Goal: Information Seeking & Learning: Learn about a topic

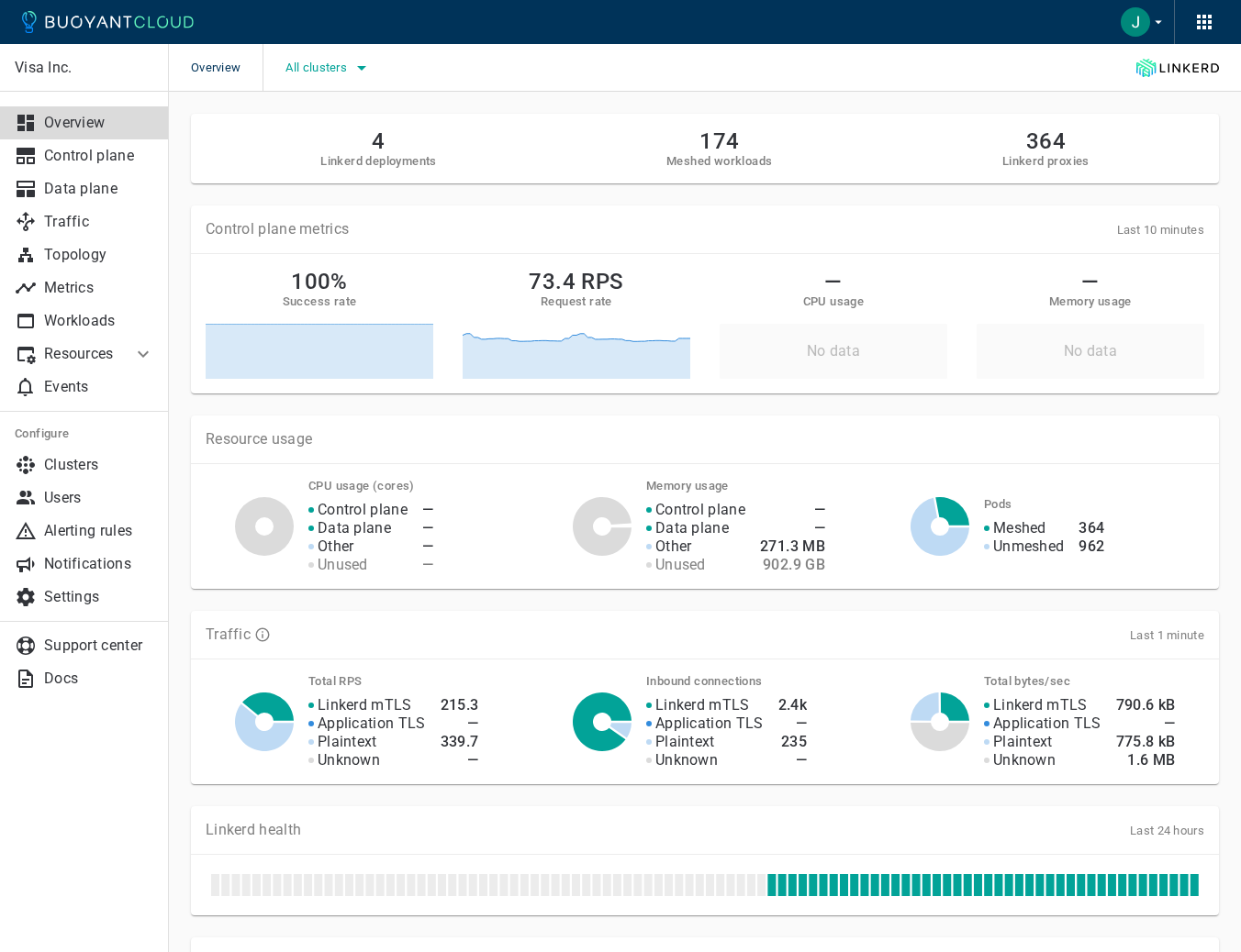
click at [342, 80] on button "All clusters" at bounding box center [329, 68] width 88 height 27
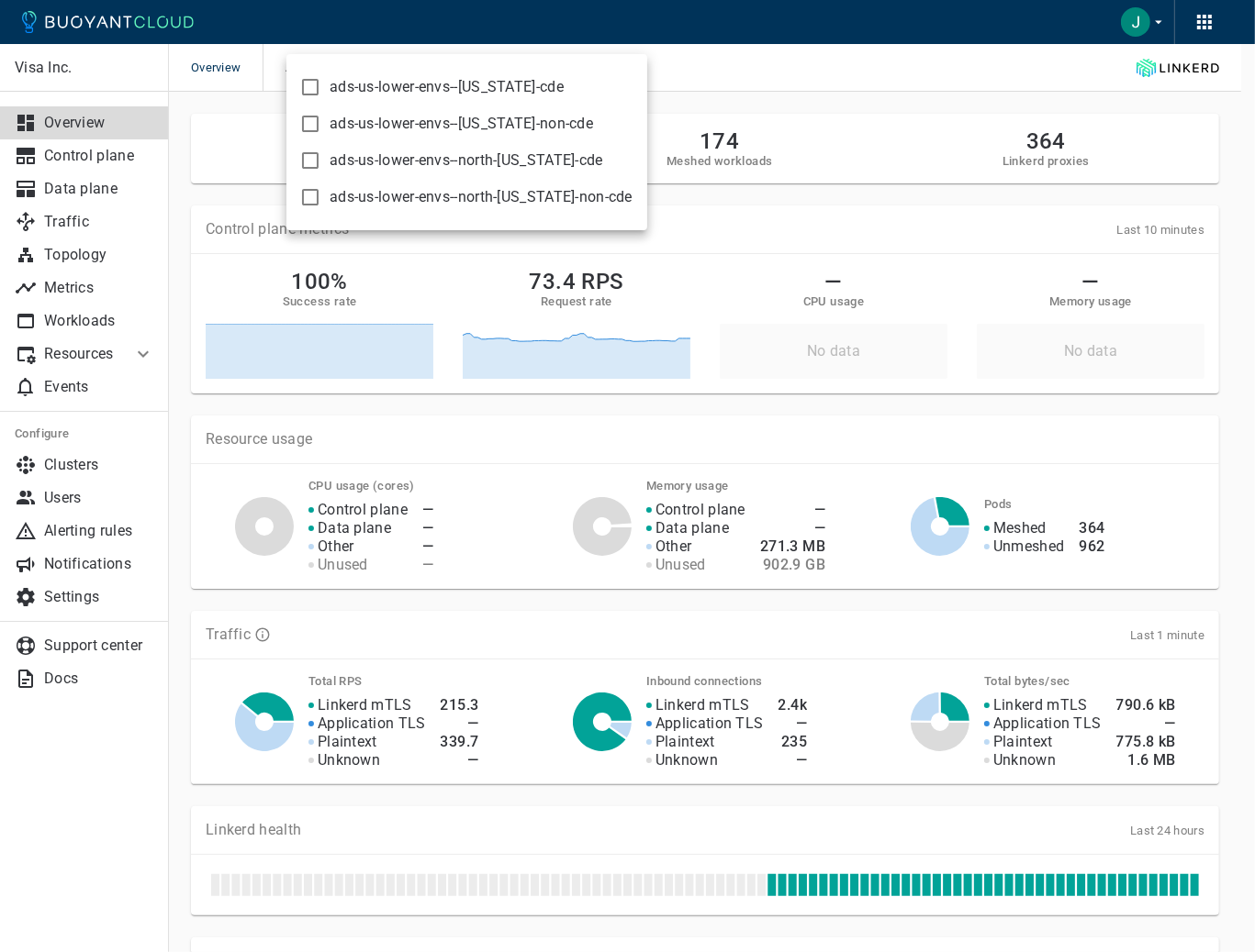
click at [847, 49] on div at bounding box center [628, 476] width 1255 height 952
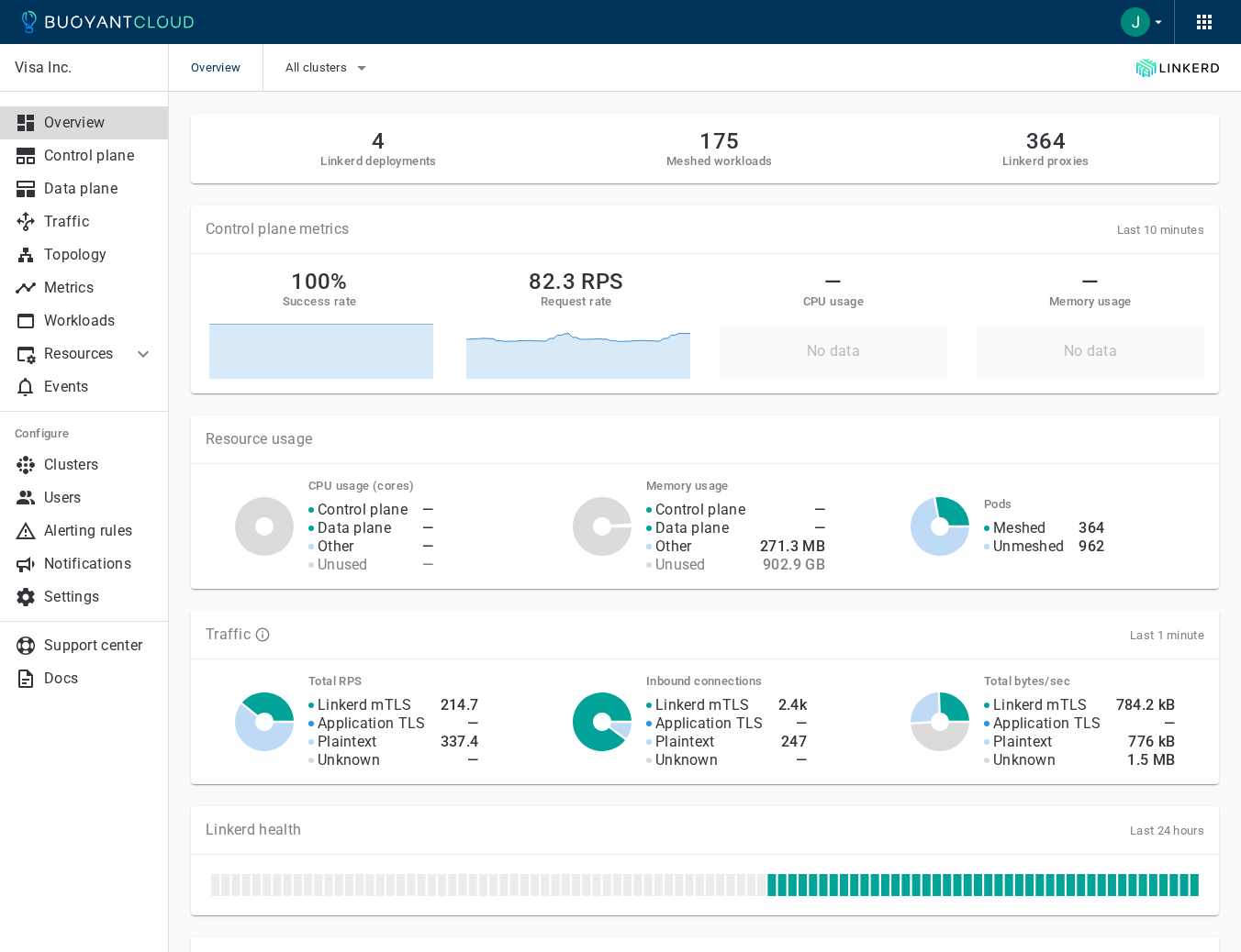
click at [954, 543] on icon at bounding box center [940, 526] width 58 height 57
click at [620, 729] on icon at bounding box center [620, 730] width 21 height 16
click at [57, 148] on p "Control plane" at bounding box center [98, 156] width 110 height 18
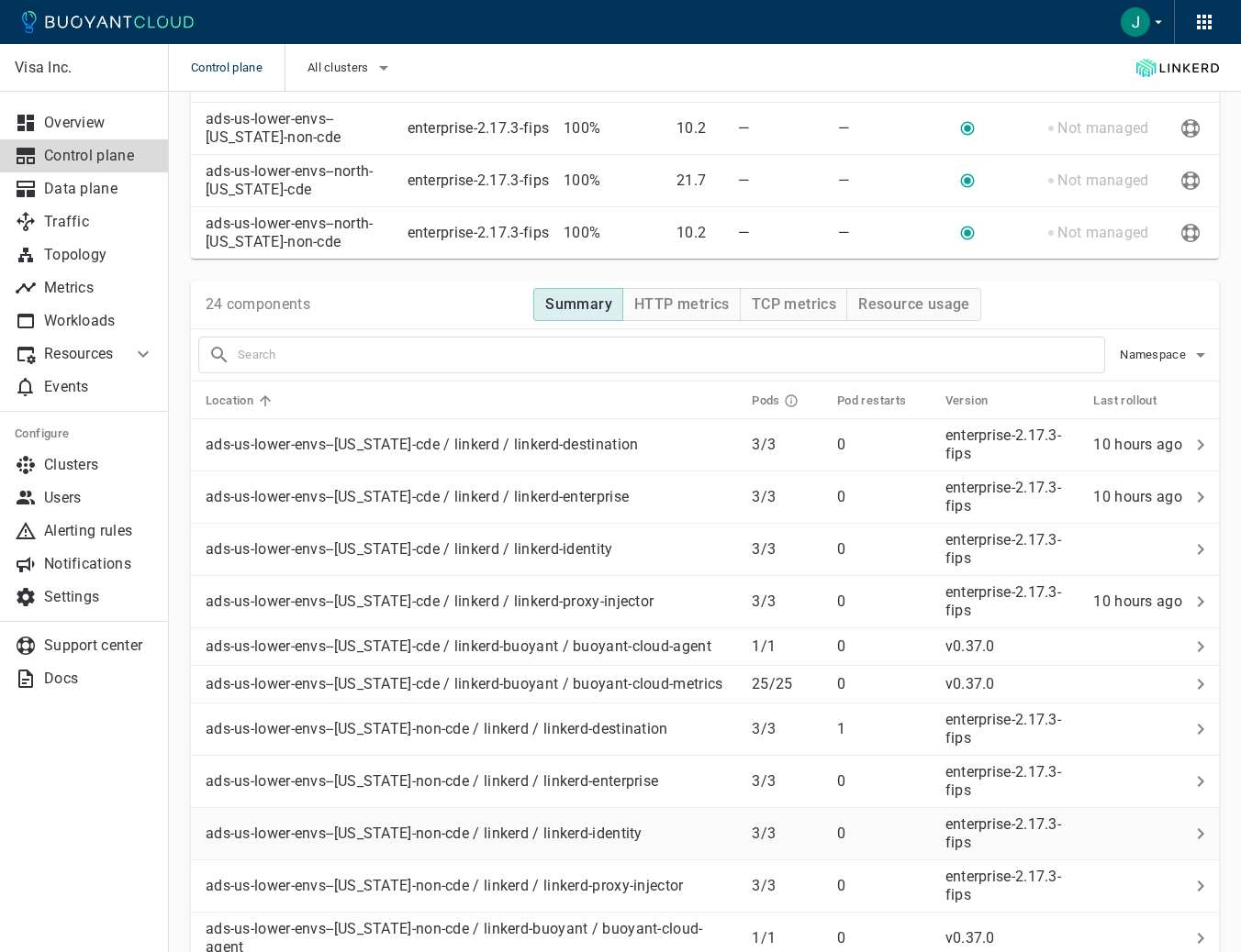
scroll to position [294, 0]
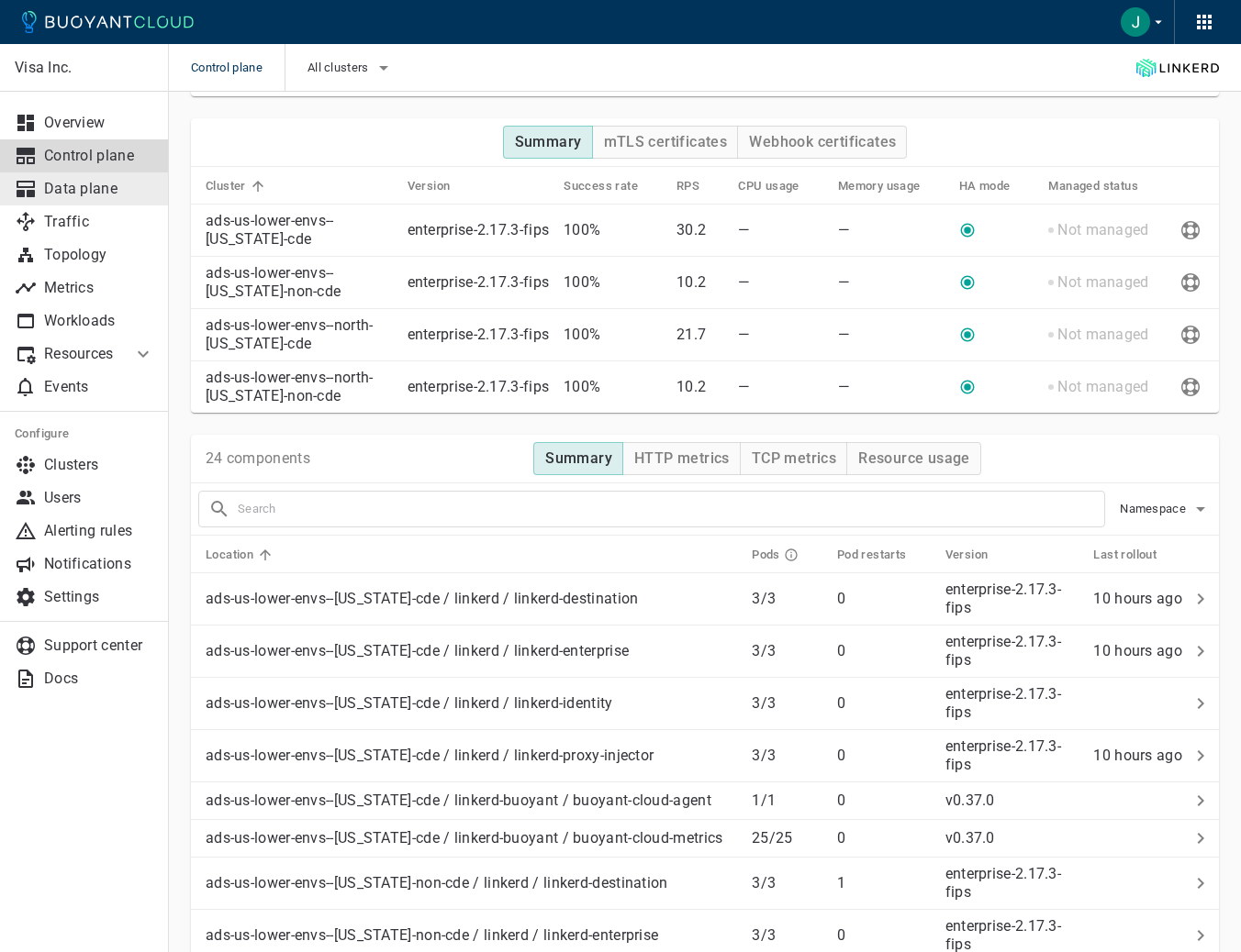
click at [49, 186] on p "Data plane" at bounding box center [98, 189] width 110 height 18
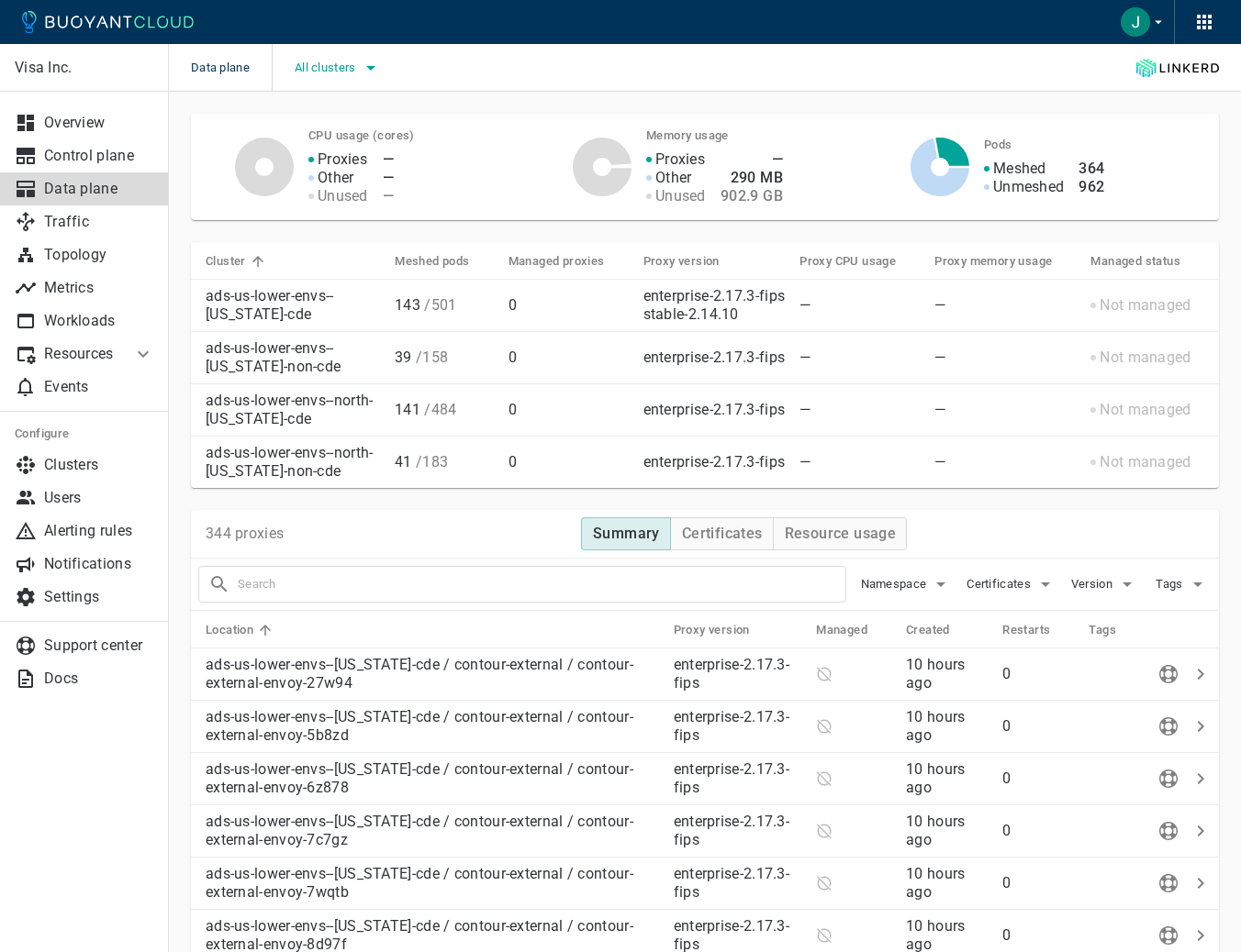
click at [334, 69] on span "All clusters" at bounding box center [327, 67] width 65 height 15
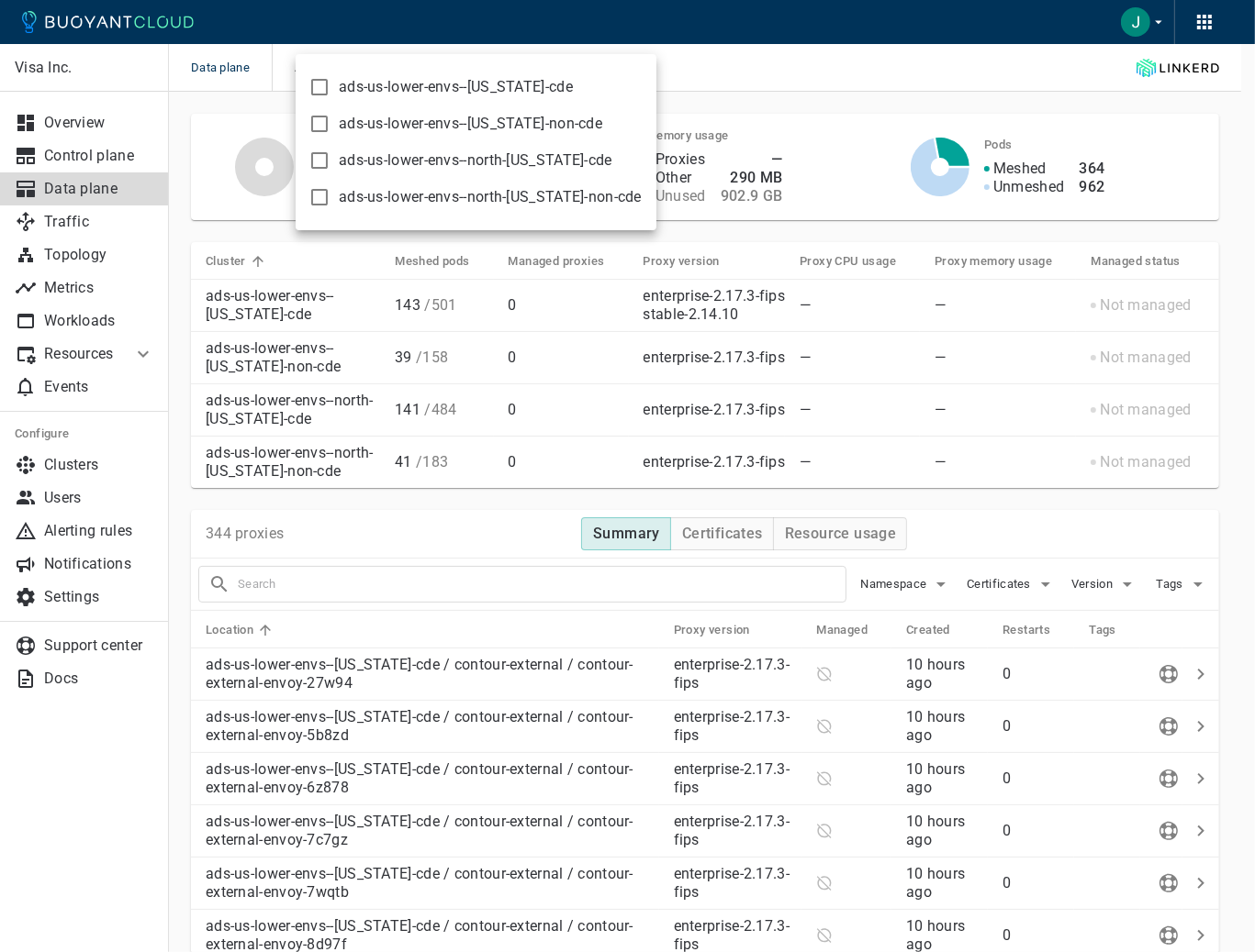
click at [398, 88] on span "ads-us-lower-envs--[US_STATE]-cde" at bounding box center [455, 87] width 234 height 18
click at [331, 88] on input "ads-us-lower-envs--[US_STATE]-cde" at bounding box center [319, 87] width 22 height 22
checkbox input "true"
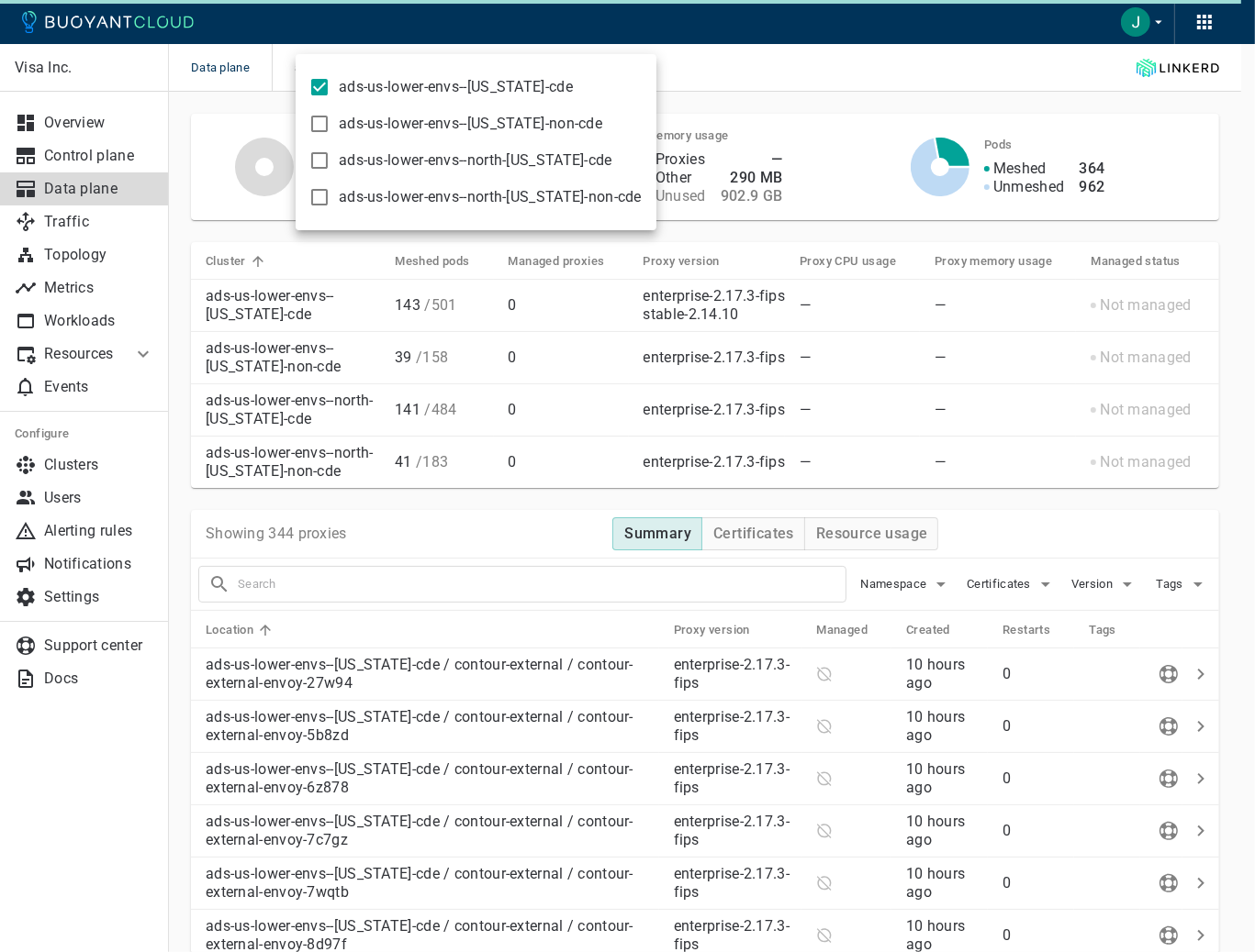
click at [722, 67] on div at bounding box center [628, 476] width 1255 height 952
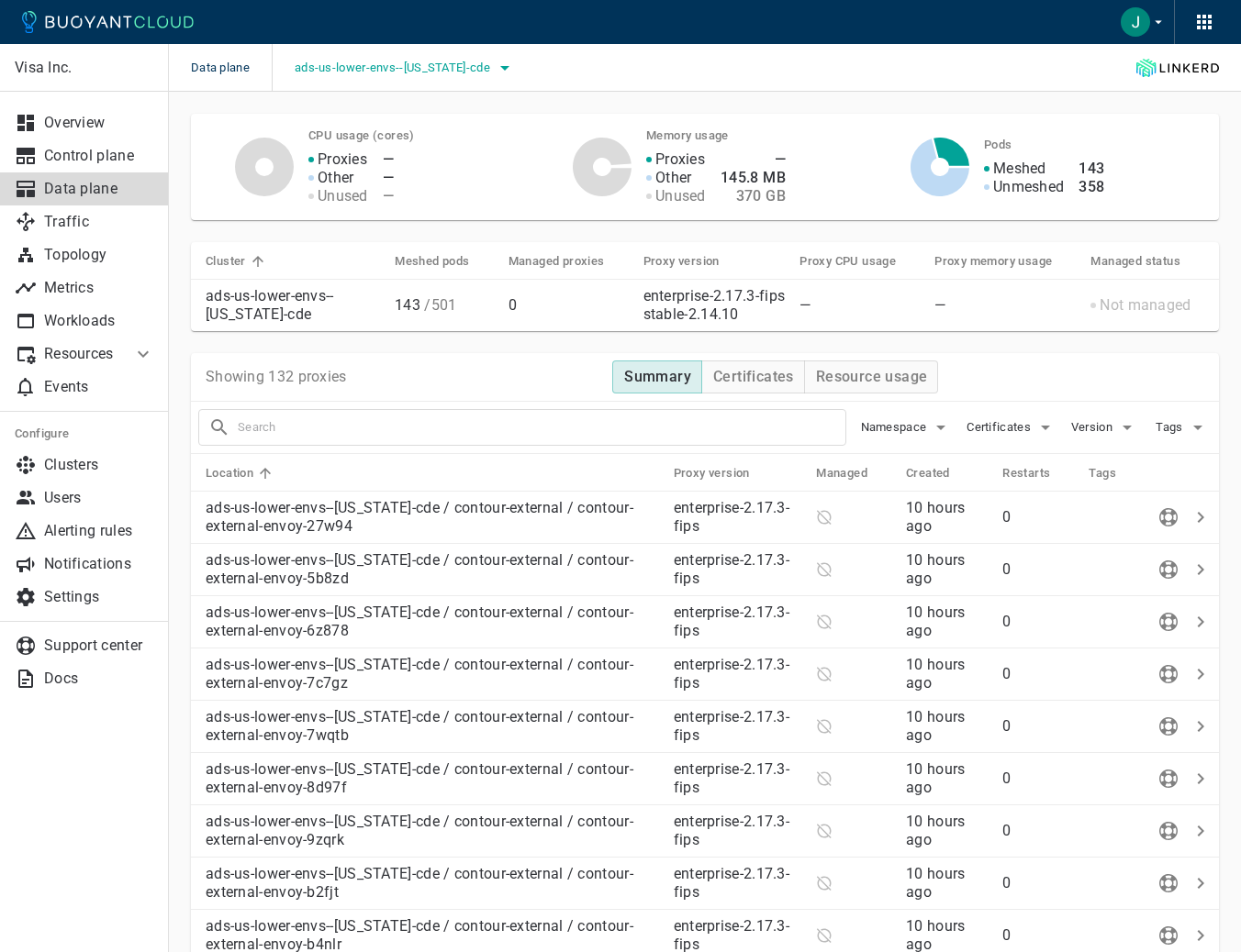
click at [398, 56] on button "ads-us-lower-envs--[US_STATE]-cde" at bounding box center [405, 68] width 221 height 27
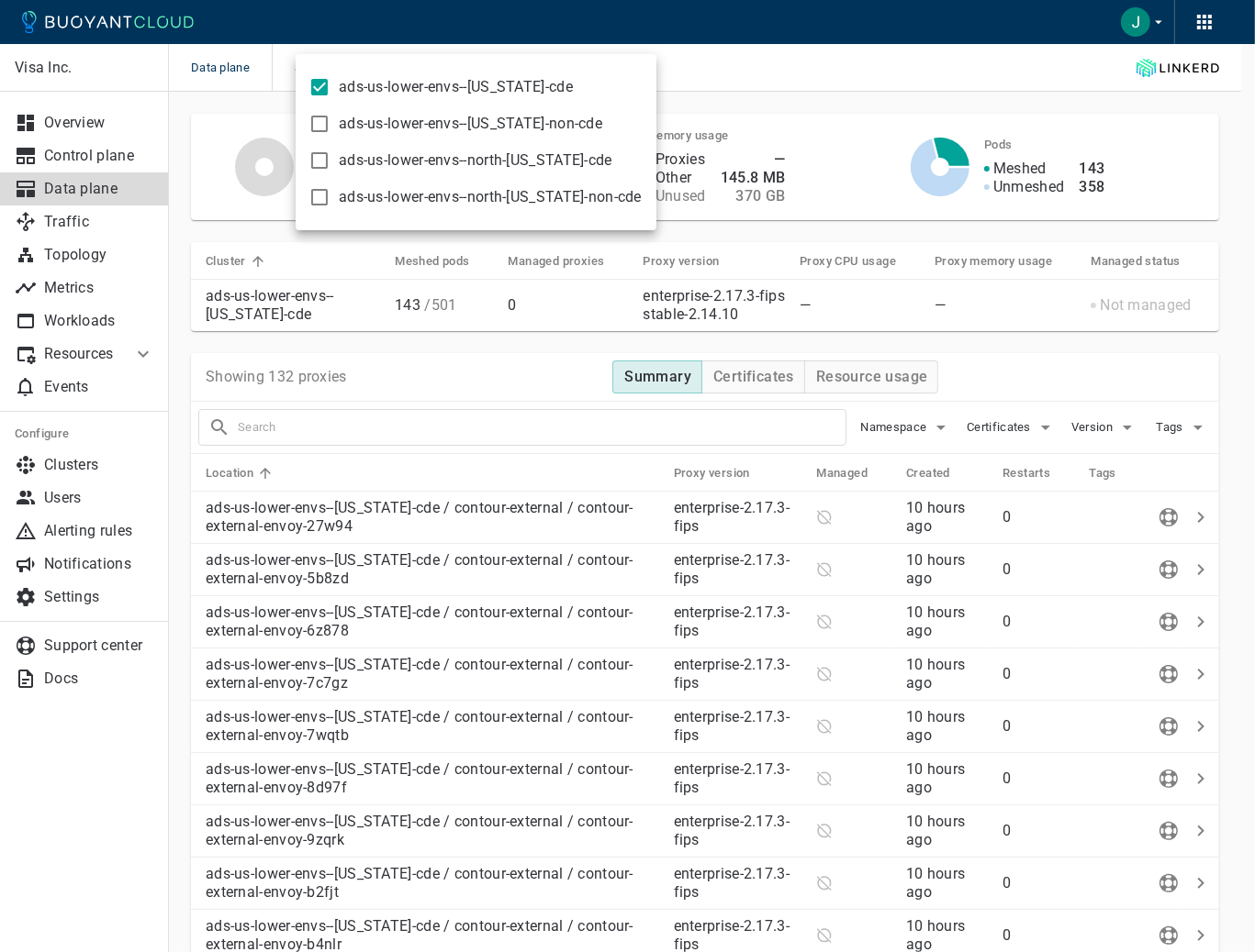
click at [348, 83] on span "ads-us-lower-envs--[US_STATE]-cde" at bounding box center [455, 87] width 234 height 18
click at [331, 83] on input "ads-us-lower-envs--[US_STATE]-cde" at bounding box center [319, 87] width 22 height 22
checkbox input "false"
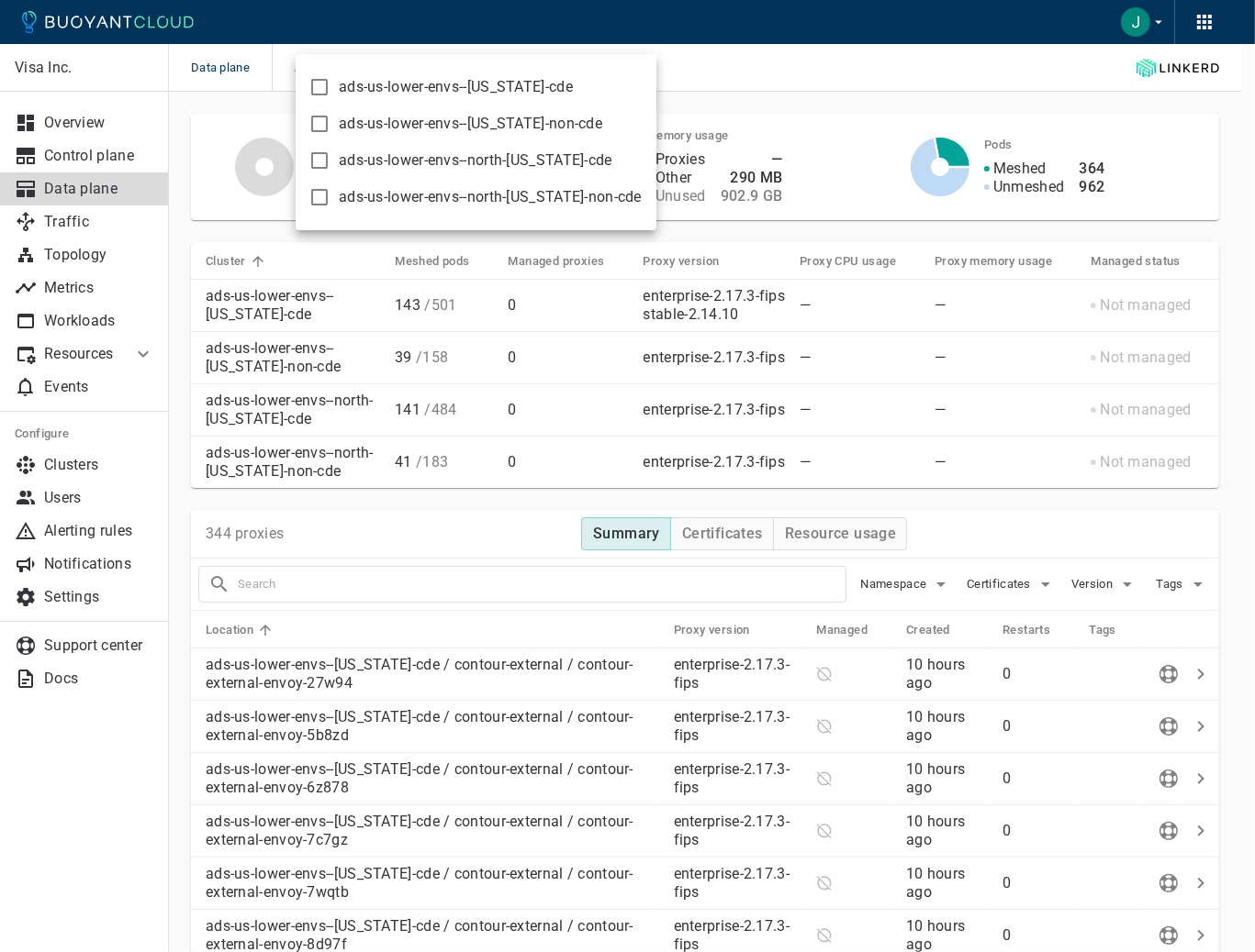
click at [389, 129] on span "ads-us-lower-envs--[US_STATE]-non-cde" at bounding box center [470, 123] width 264 height 18
click at [331, 129] on input "ads-us-lower-envs--[US_STATE]-non-cde" at bounding box center [319, 123] width 22 height 22
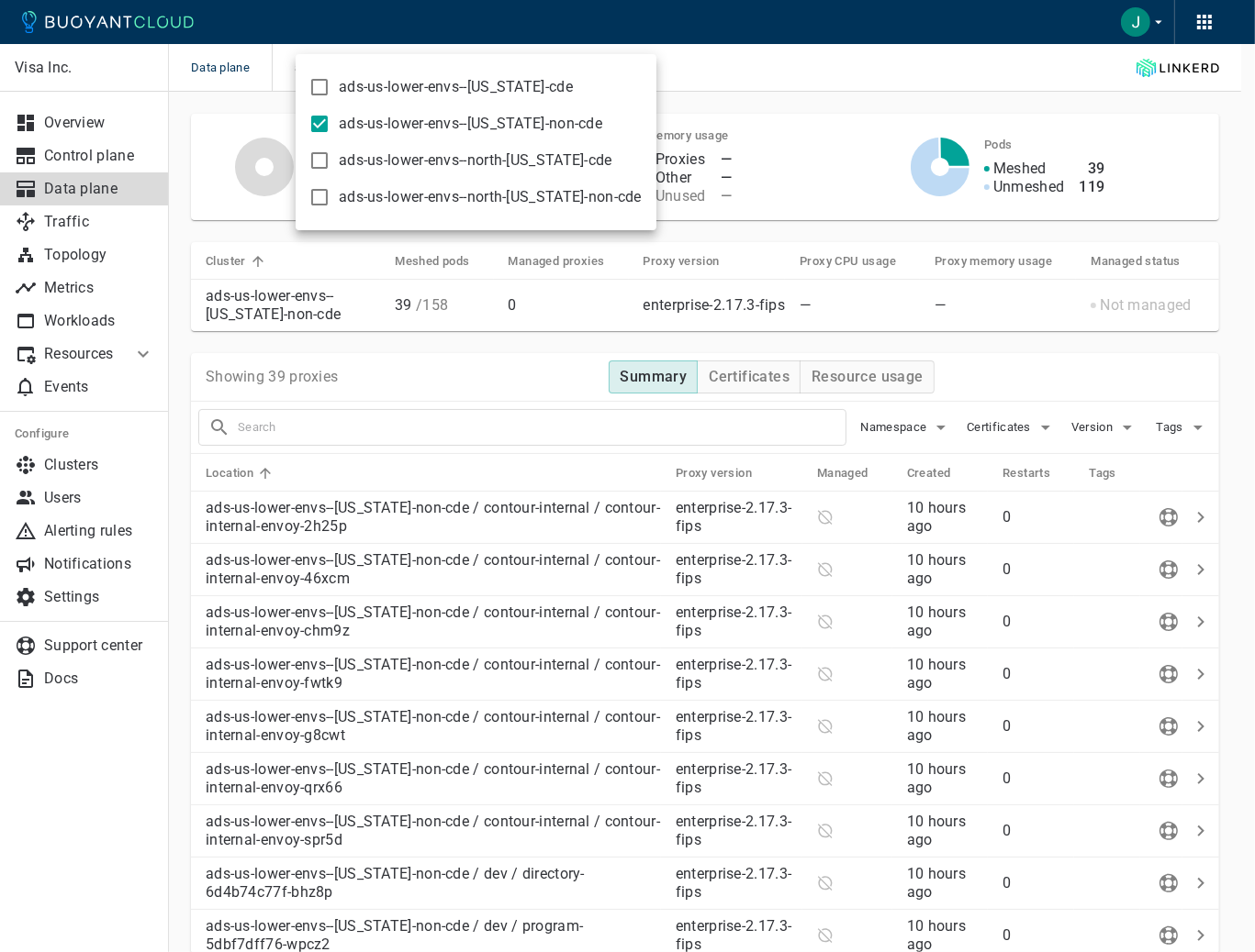
click at [389, 129] on span "ads-us-lower-envs--[US_STATE]-non-cde" at bounding box center [470, 123] width 264 height 18
click at [331, 129] on input "ads-us-lower-envs--[US_STATE]-non-cde" at bounding box center [319, 123] width 22 height 22
checkbox input "false"
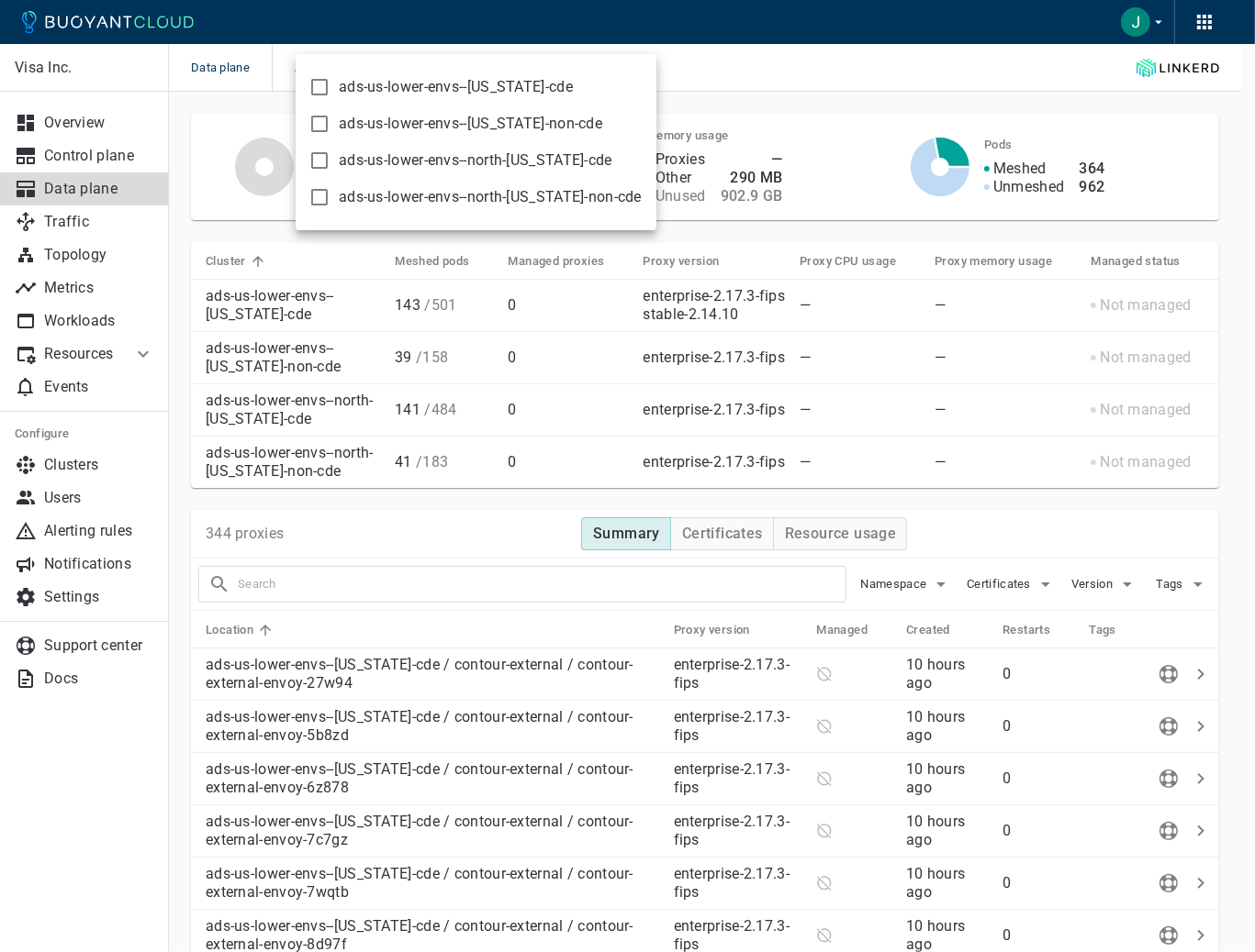
click at [720, 67] on div at bounding box center [628, 476] width 1255 height 952
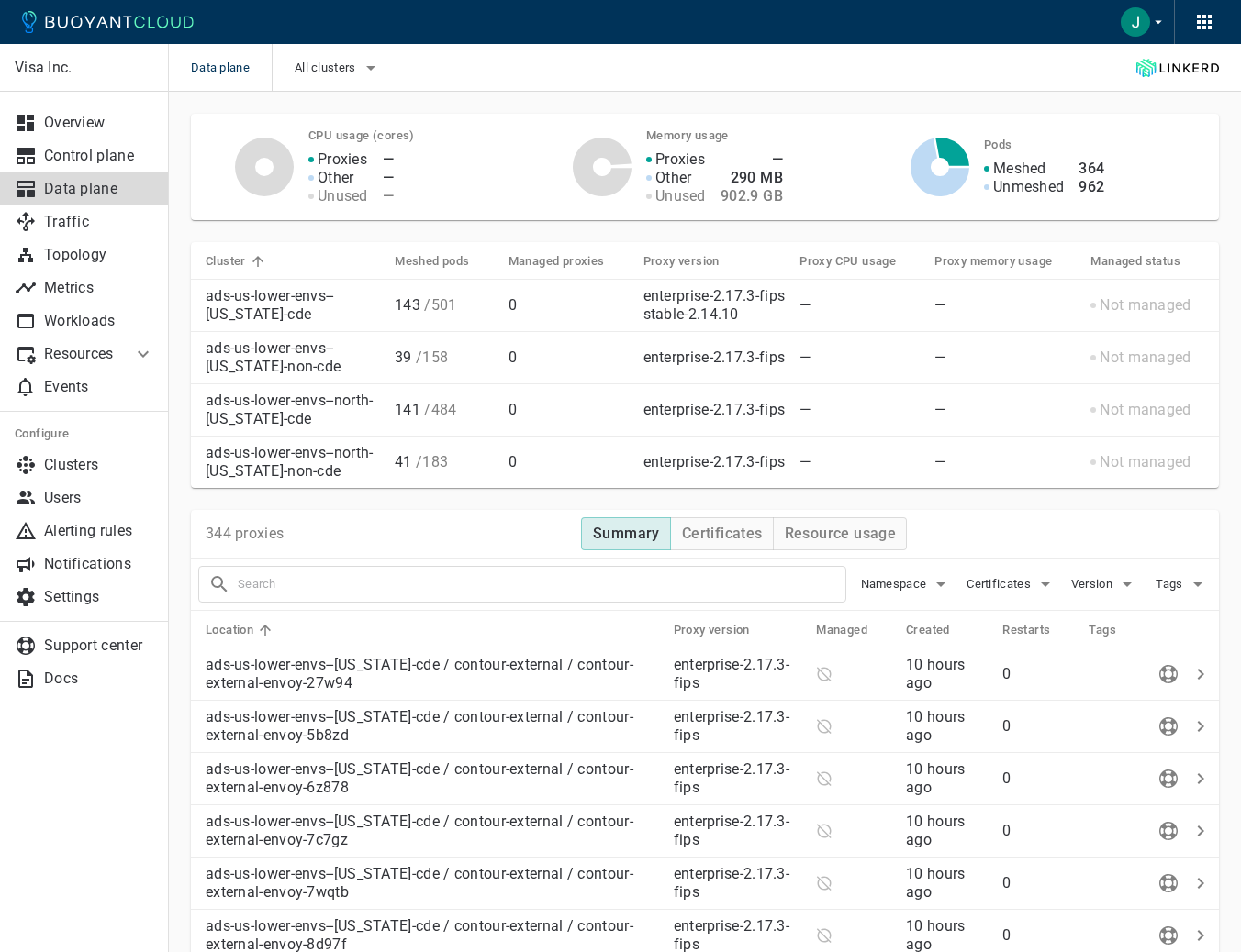
click at [287, 312] on p "ads-us-lower-envs--[US_STATE]-cde" at bounding box center [292, 305] width 174 height 37
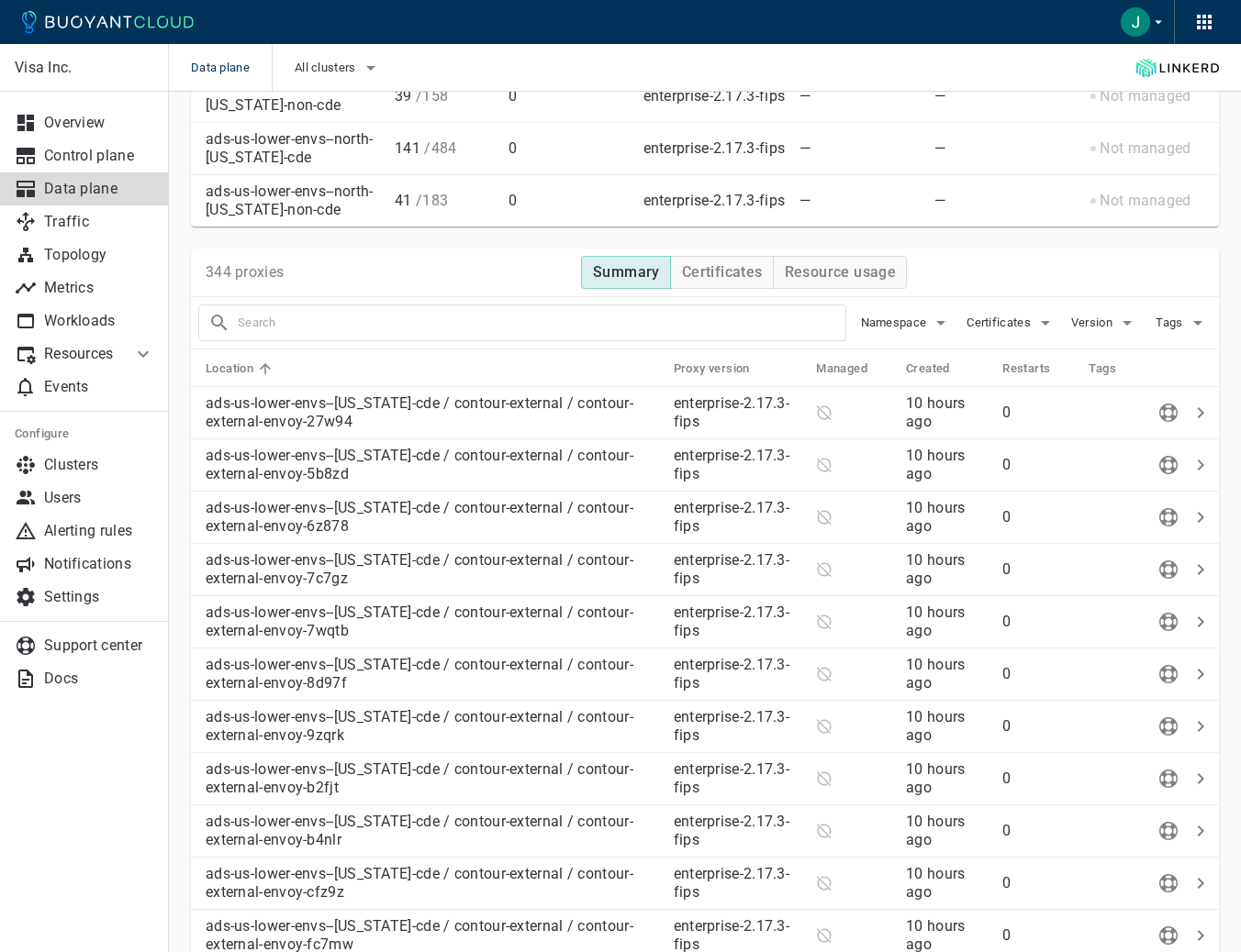
scroll to position [184, 0]
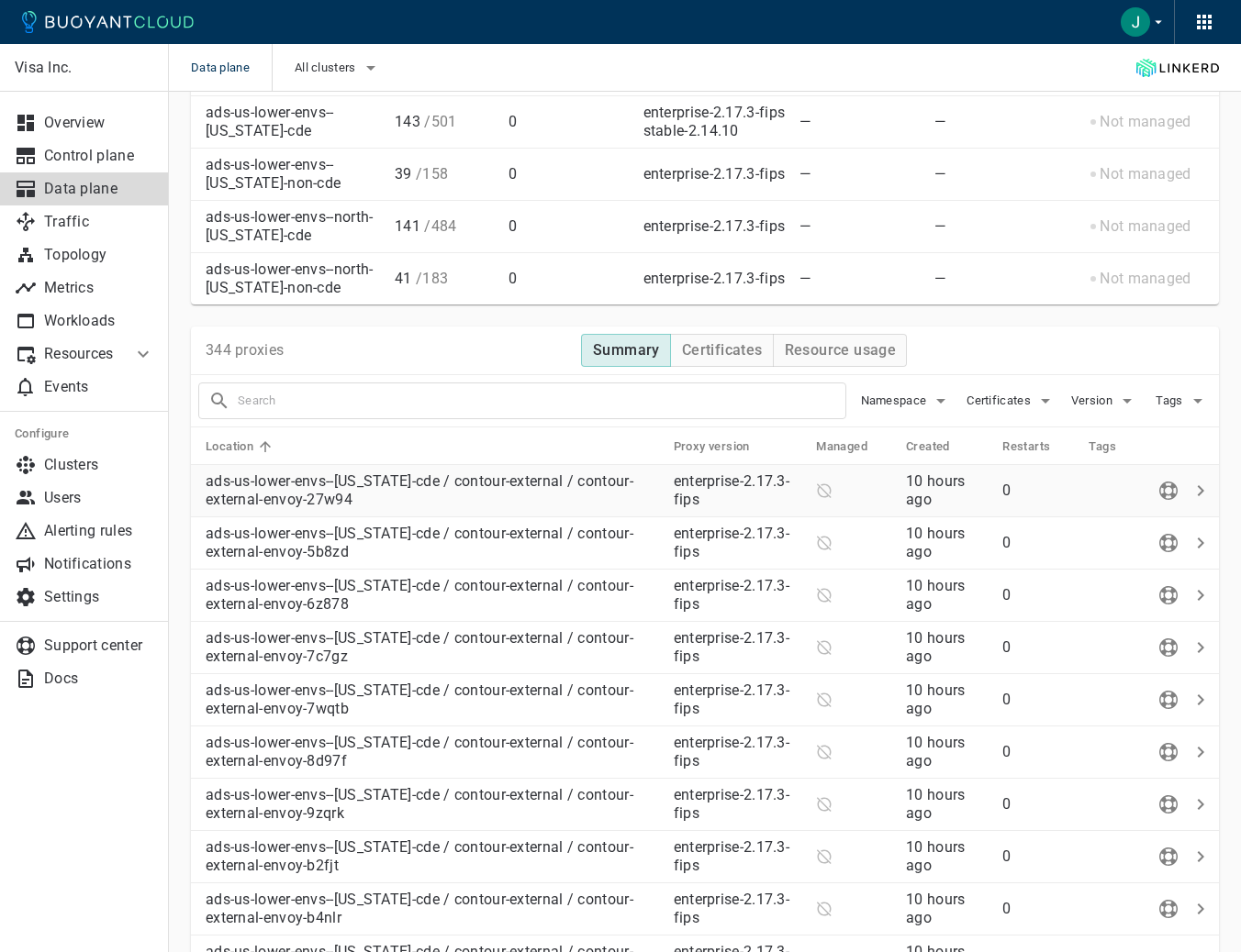
click at [822, 492] on icon at bounding box center [824, 490] width 17 height 17
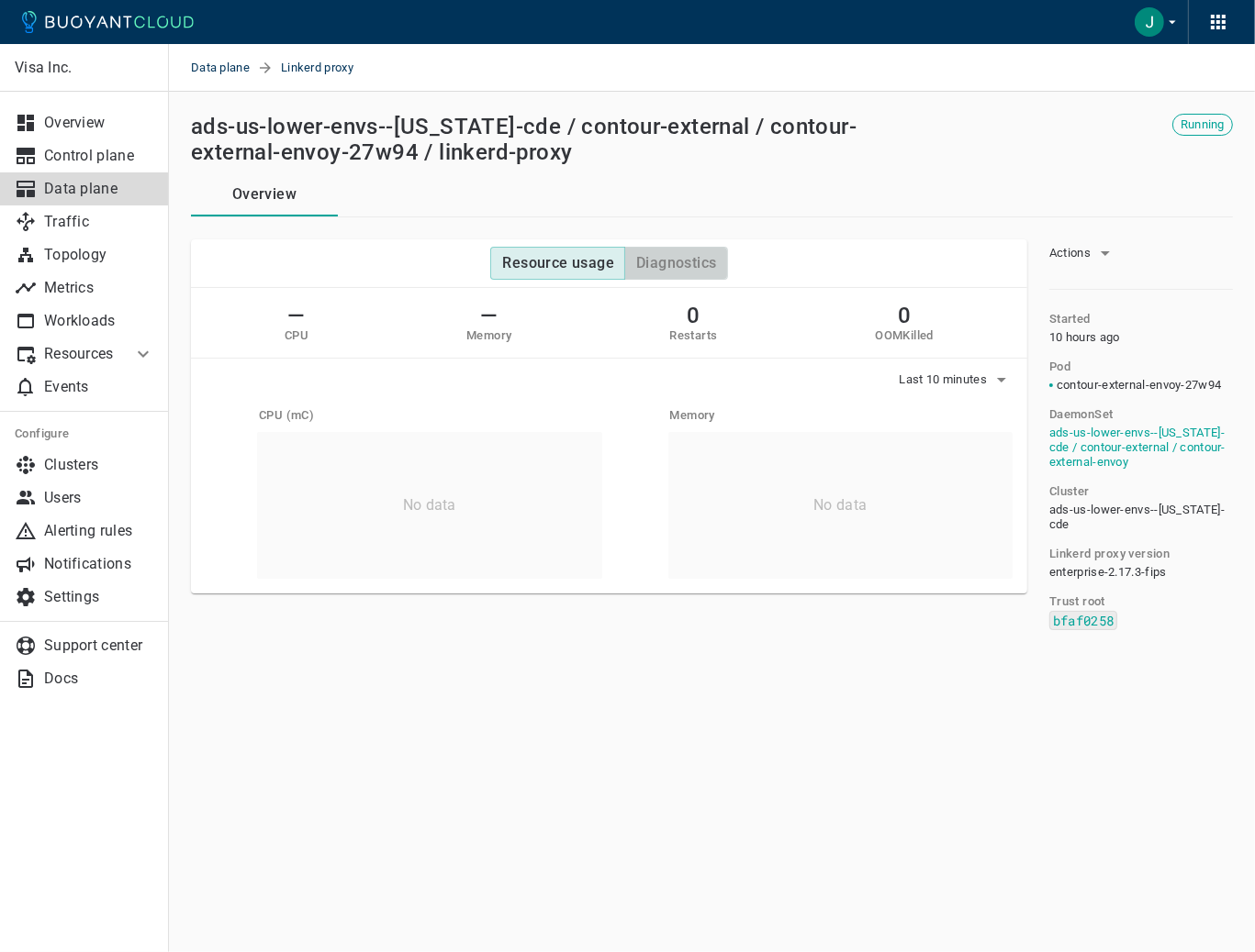
click at [679, 268] on h4 "Diagnostics" at bounding box center [676, 263] width 80 height 18
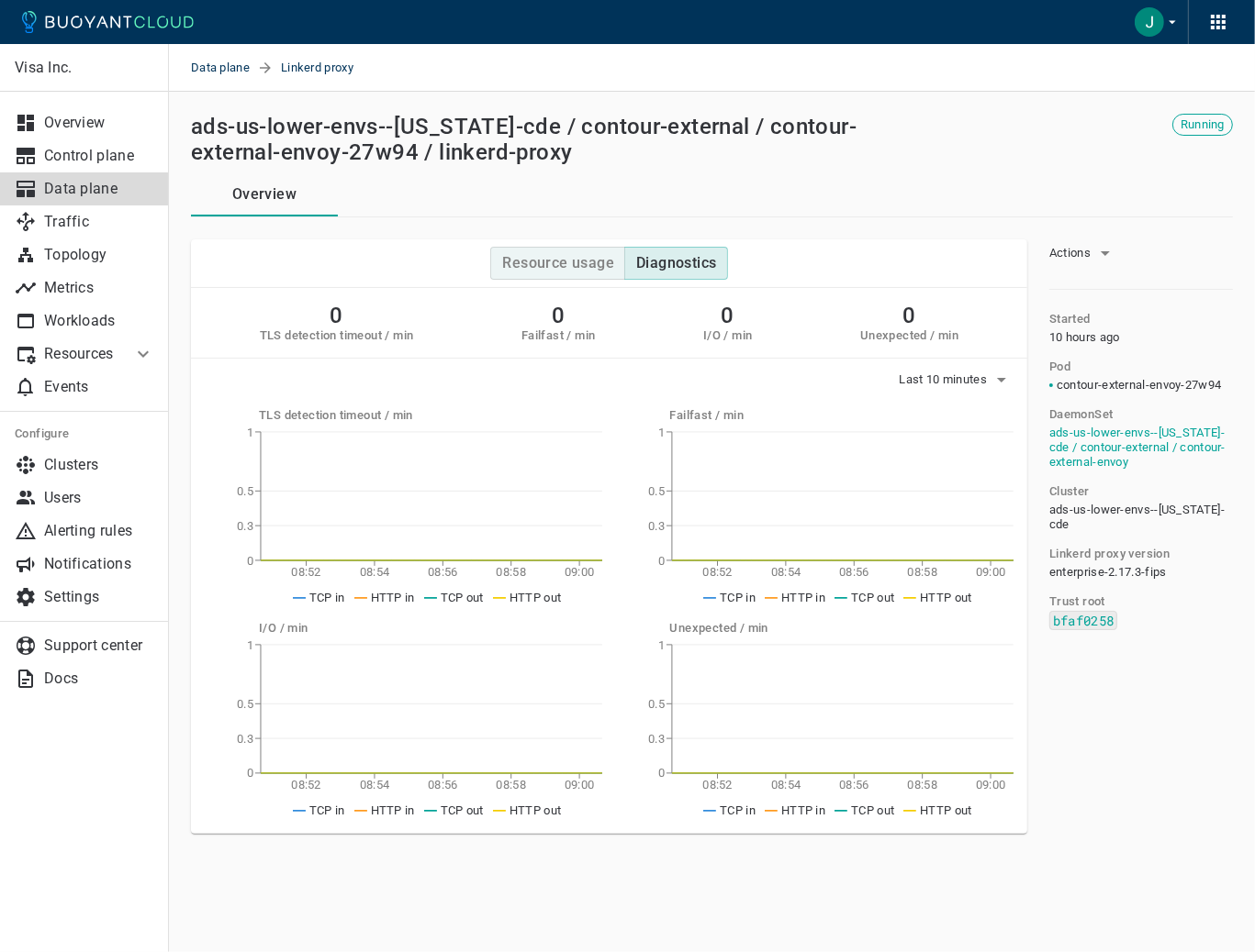
click at [564, 263] on h4 "Resource usage" at bounding box center [557, 263] width 112 height 18
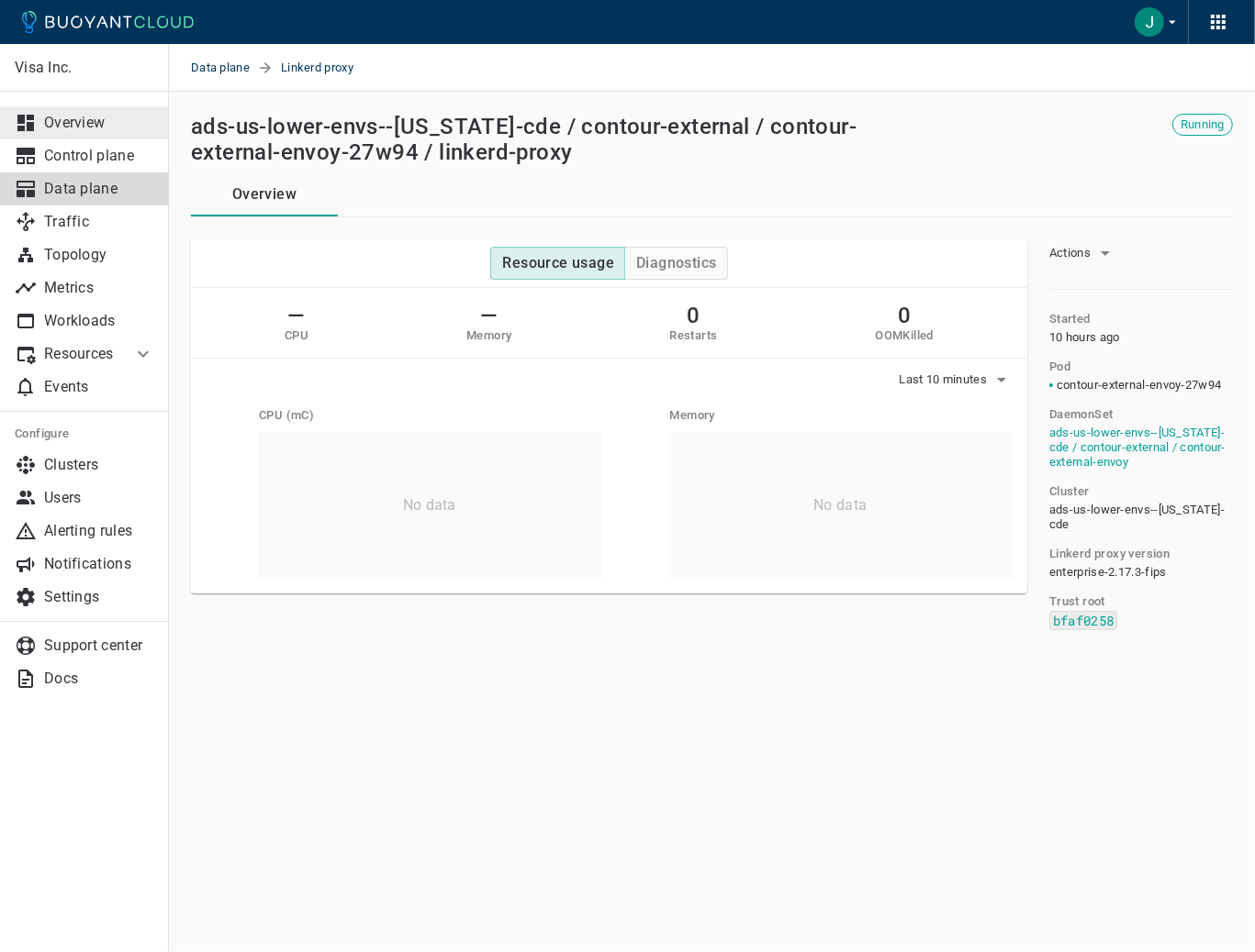
click at [52, 131] on p "Overview" at bounding box center [98, 123] width 110 height 18
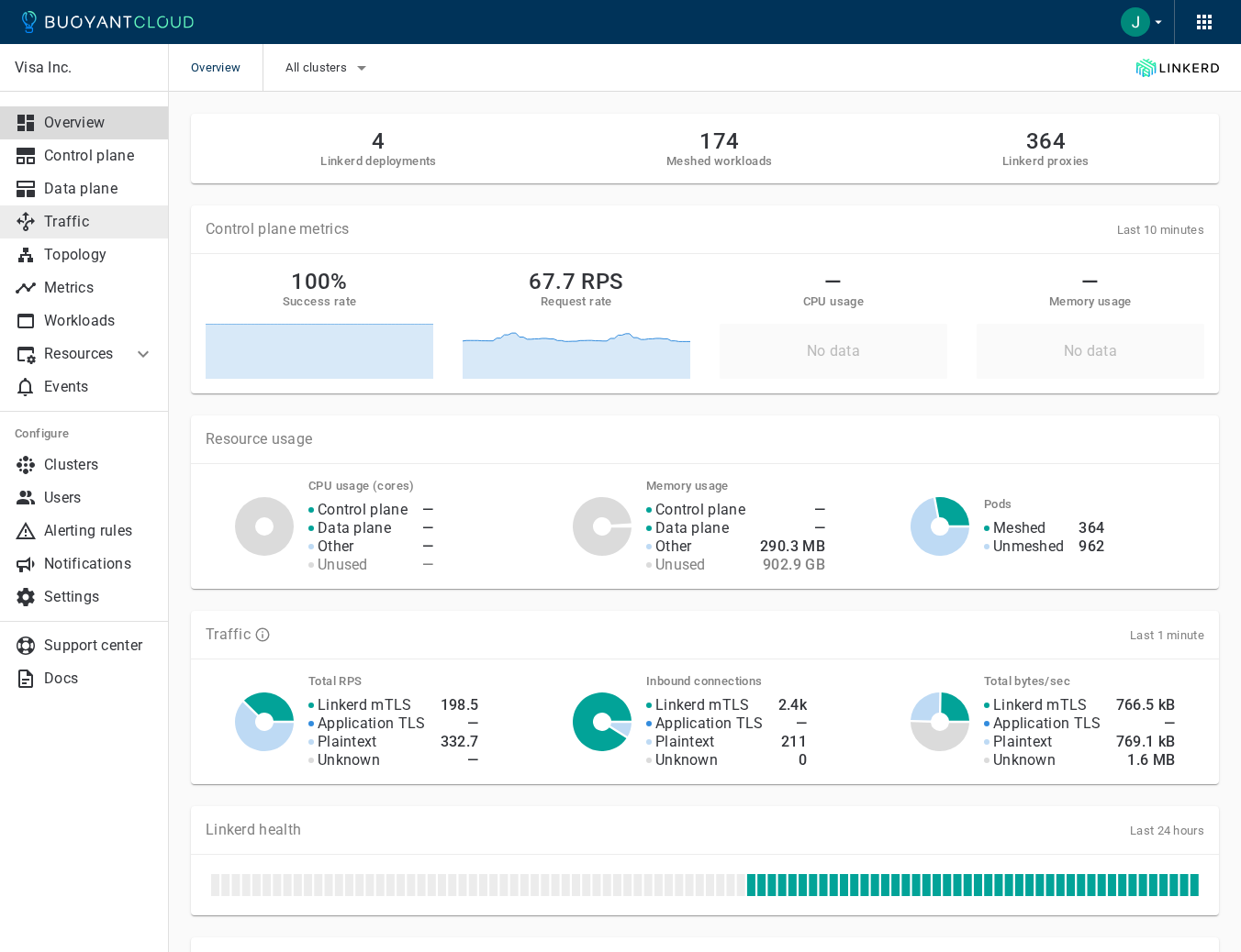
click at [84, 235] on link "Traffic" at bounding box center [85, 222] width 169 height 33
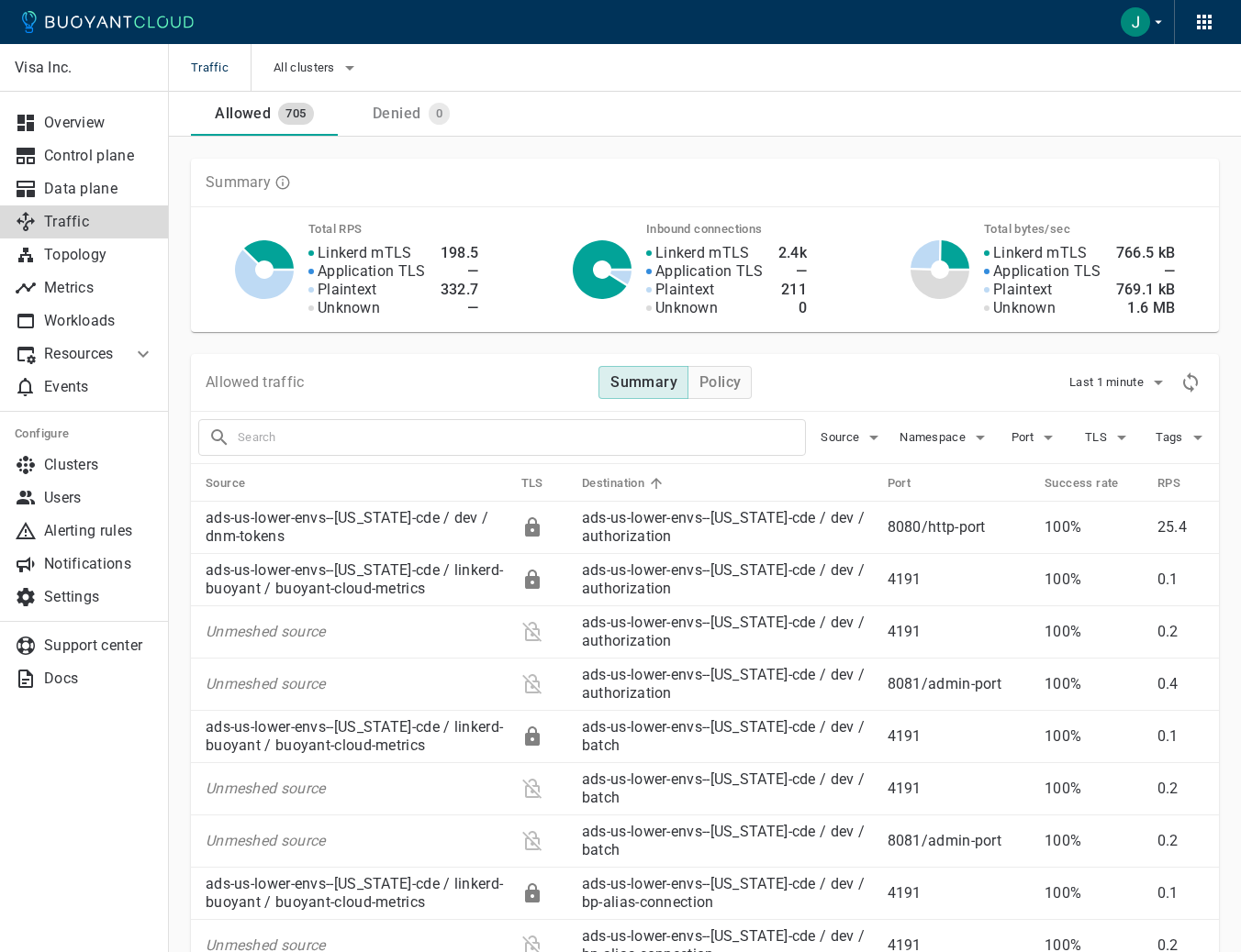
click at [393, 123] on div "Denied 0" at bounding box center [408, 110] width 124 height 29
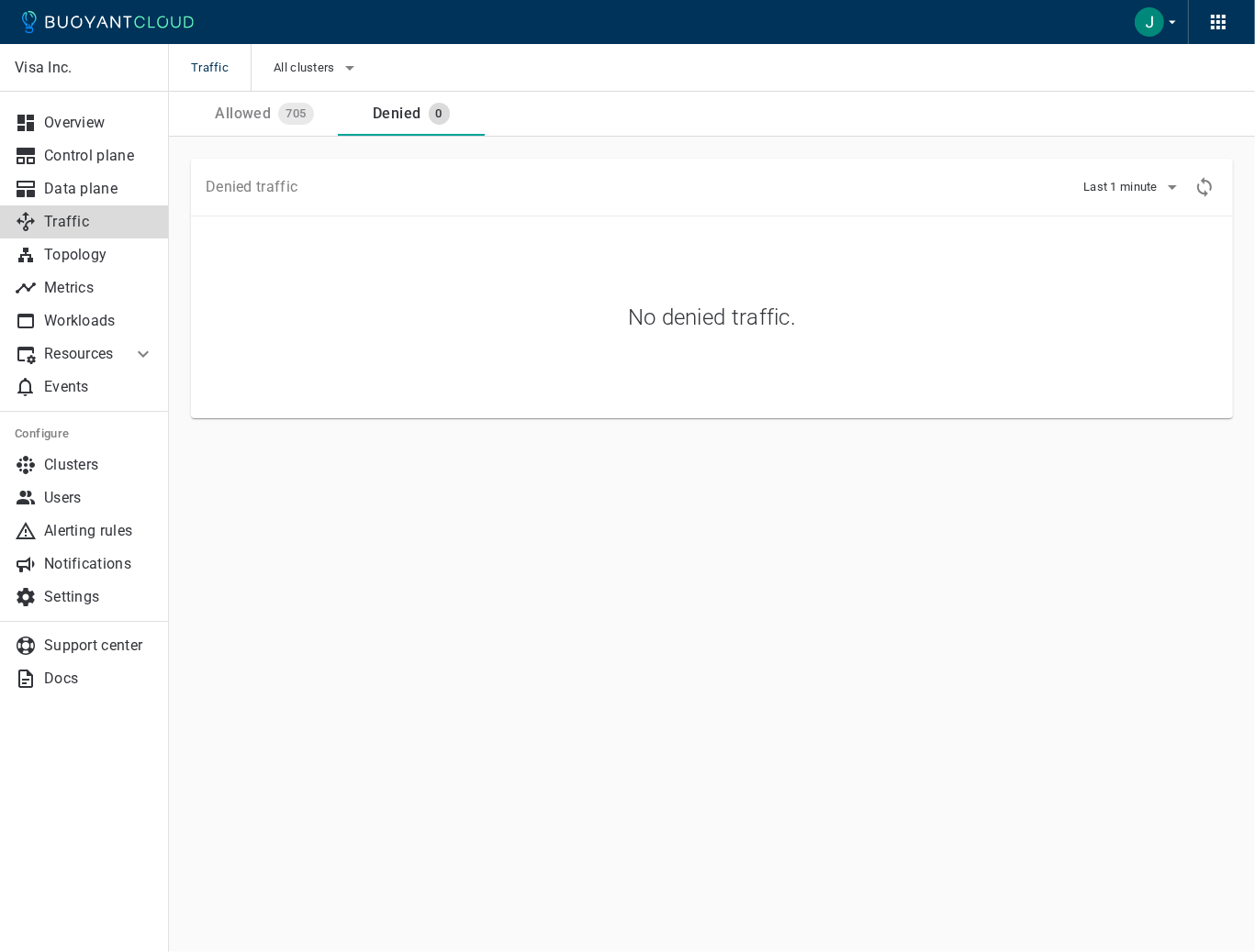
click at [266, 122] on div "Allowed" at bounding box center [238, 110] width 63 height 25
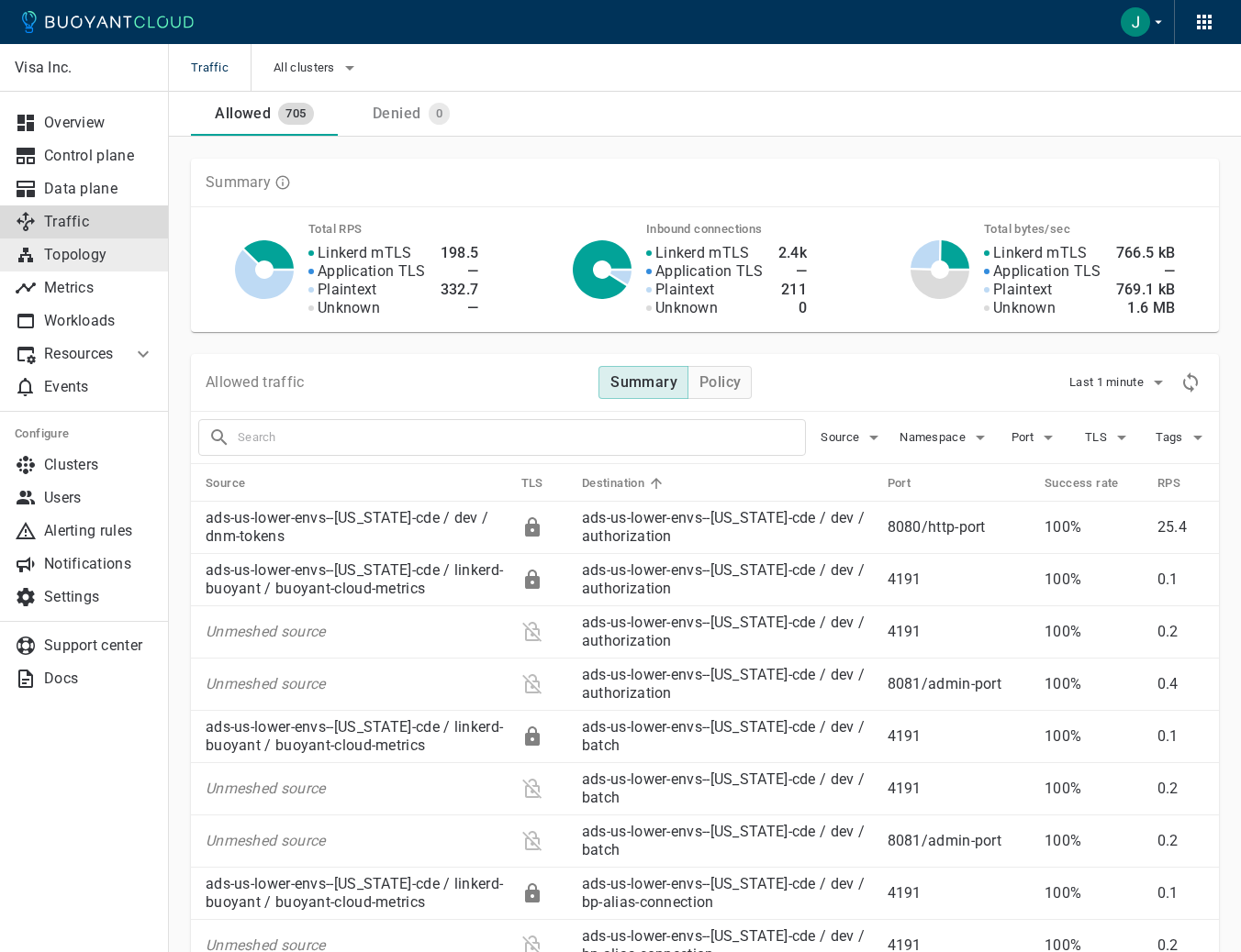
click at [60, 256] on p "Topology" at bounding box center [98, 255] width 110 height 18
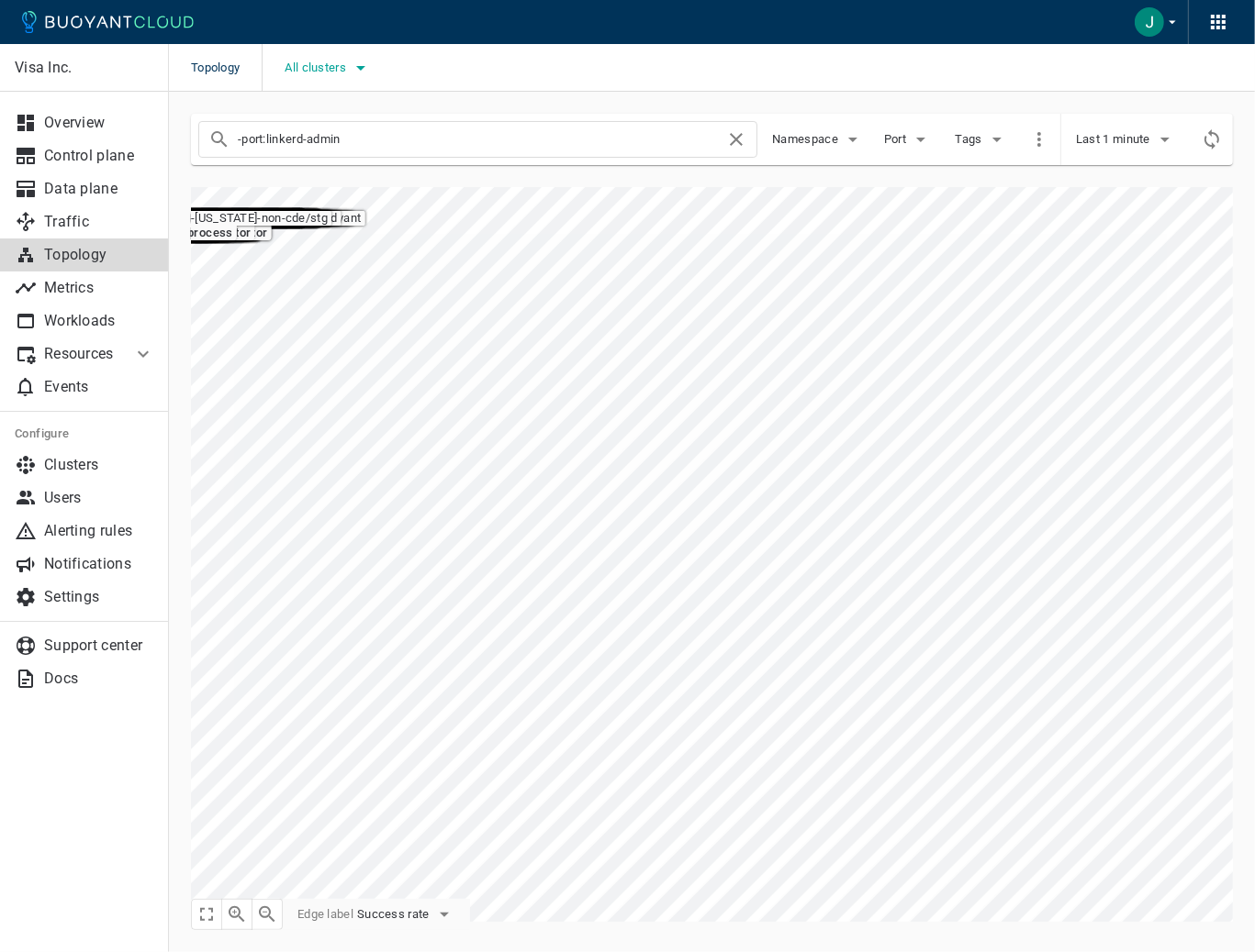
click at [334, 71] on span "All clusters" at bounding box center [316, 67] width 65 height 15
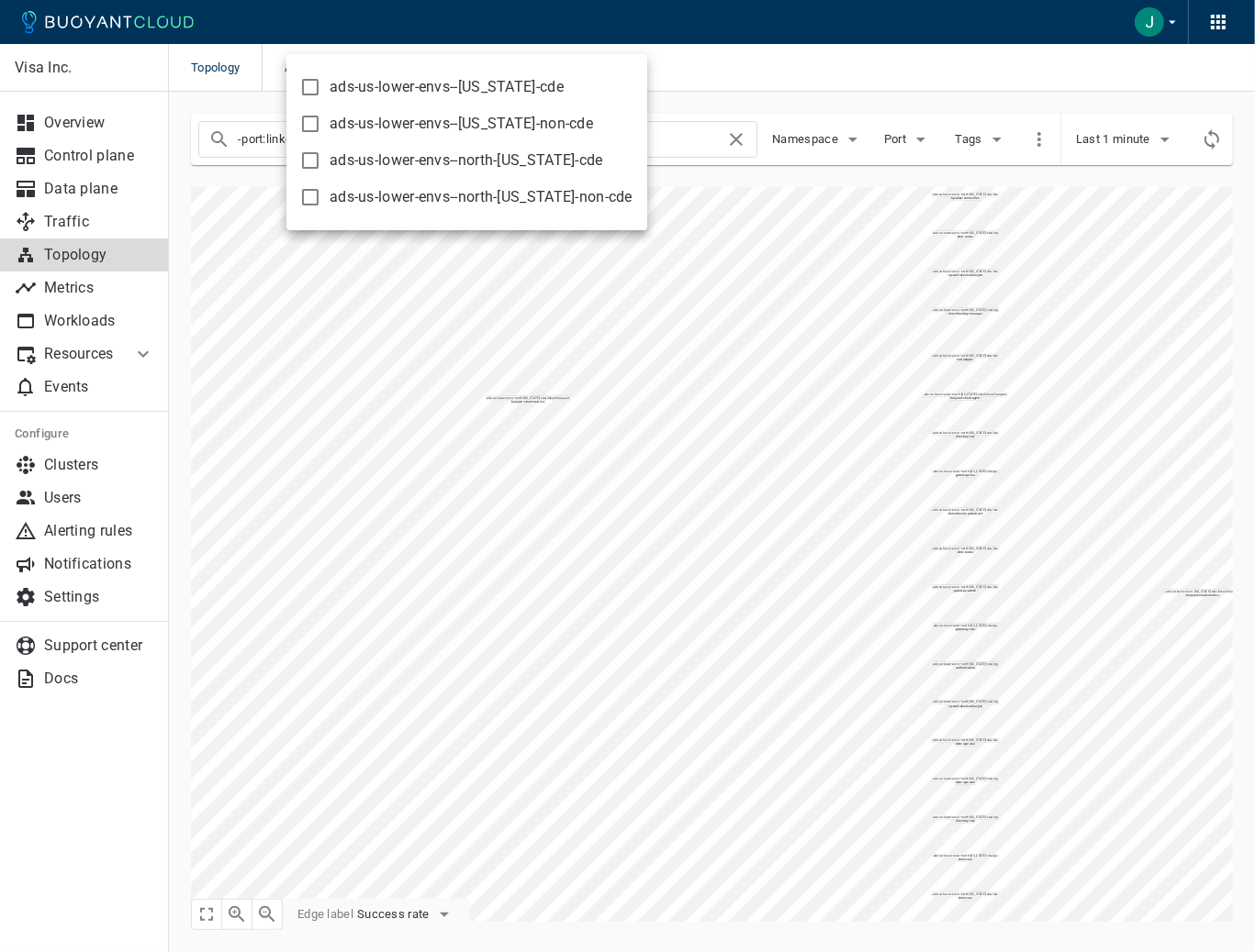
click at [803, 61] on div at bounding box center [628, 476] width 1255 height 952
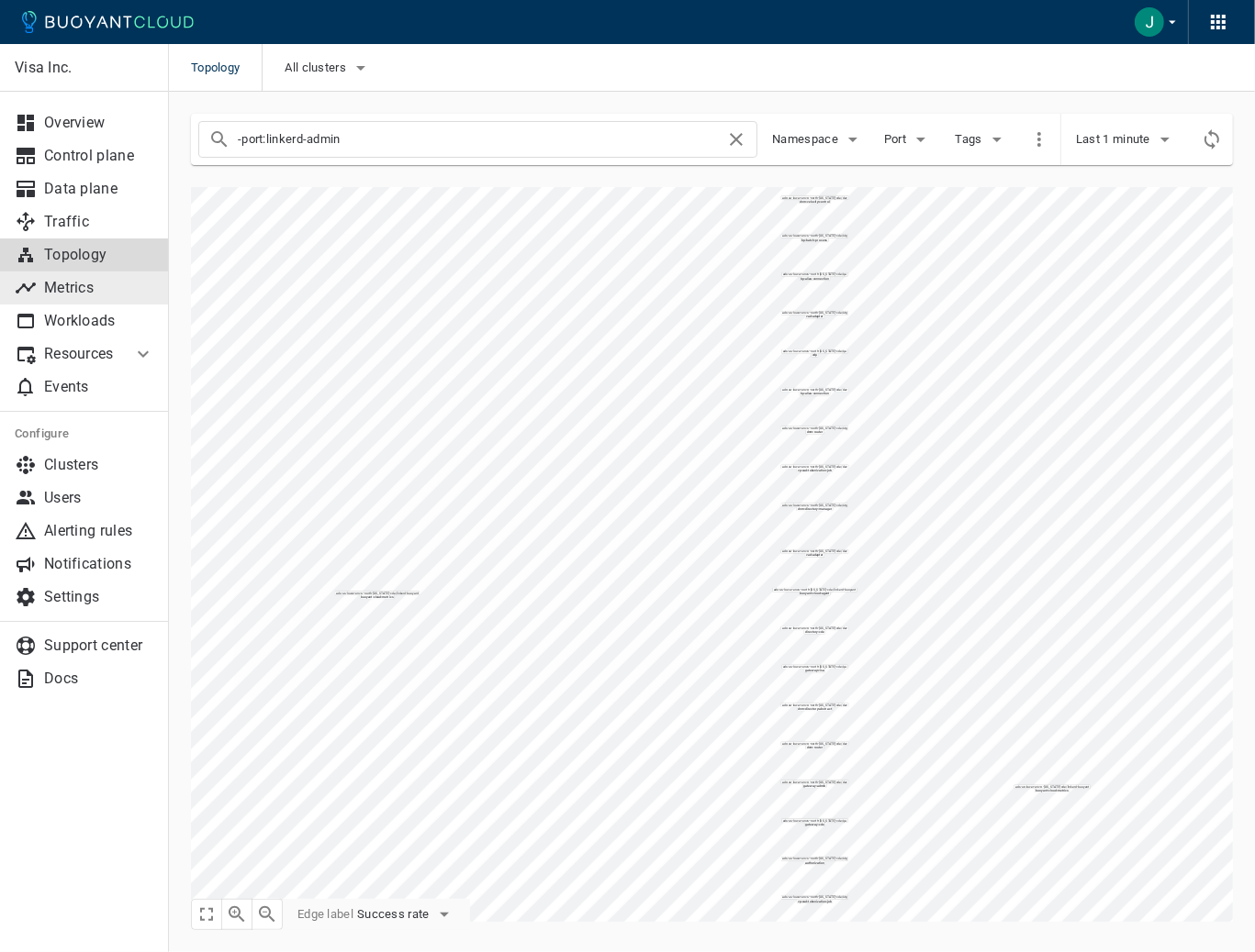
click at [114, 300] on link "Metrics" at bounding box center [85, 288] width 169 height 33
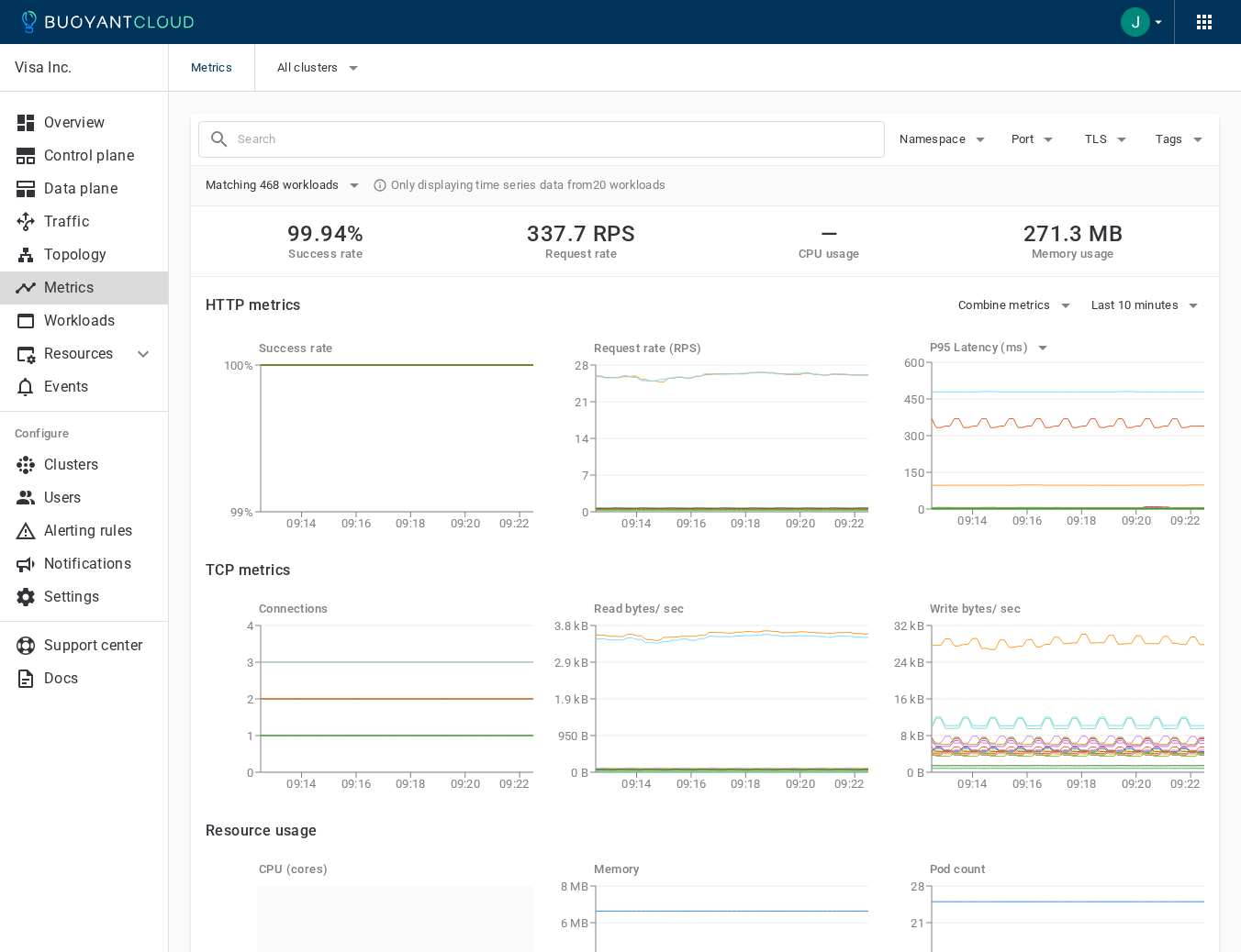
click at [788, 162] on div "Namespace Port TLS Tags" at bounding box center [704, 140] width 1028 height 53
click at [337, 189] on span "Matching 468 workloads" at bounding box center [274, 185] width 138 height 15
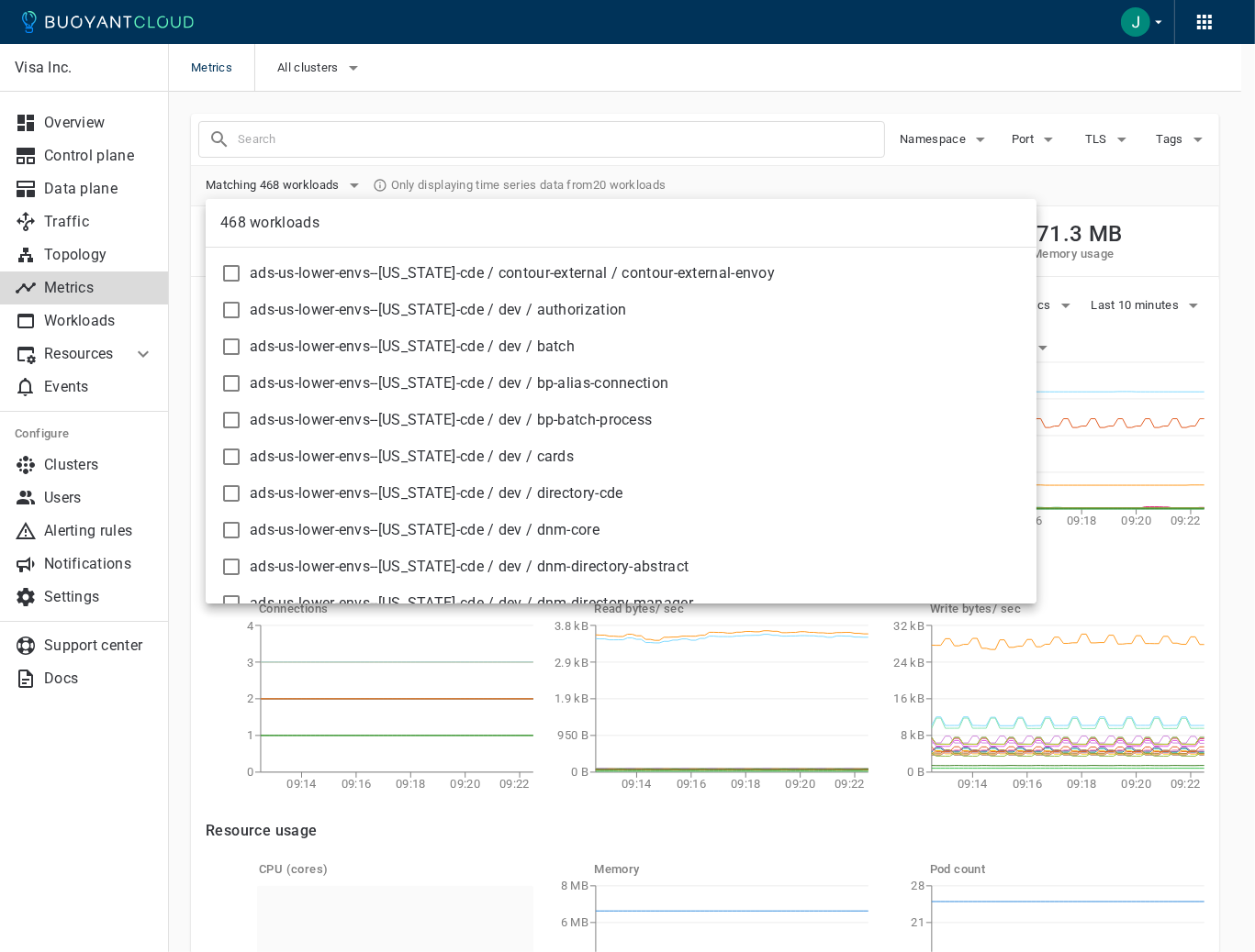
click at [337, 188] on div at bounding box center [628, 476] width 1255 height 952
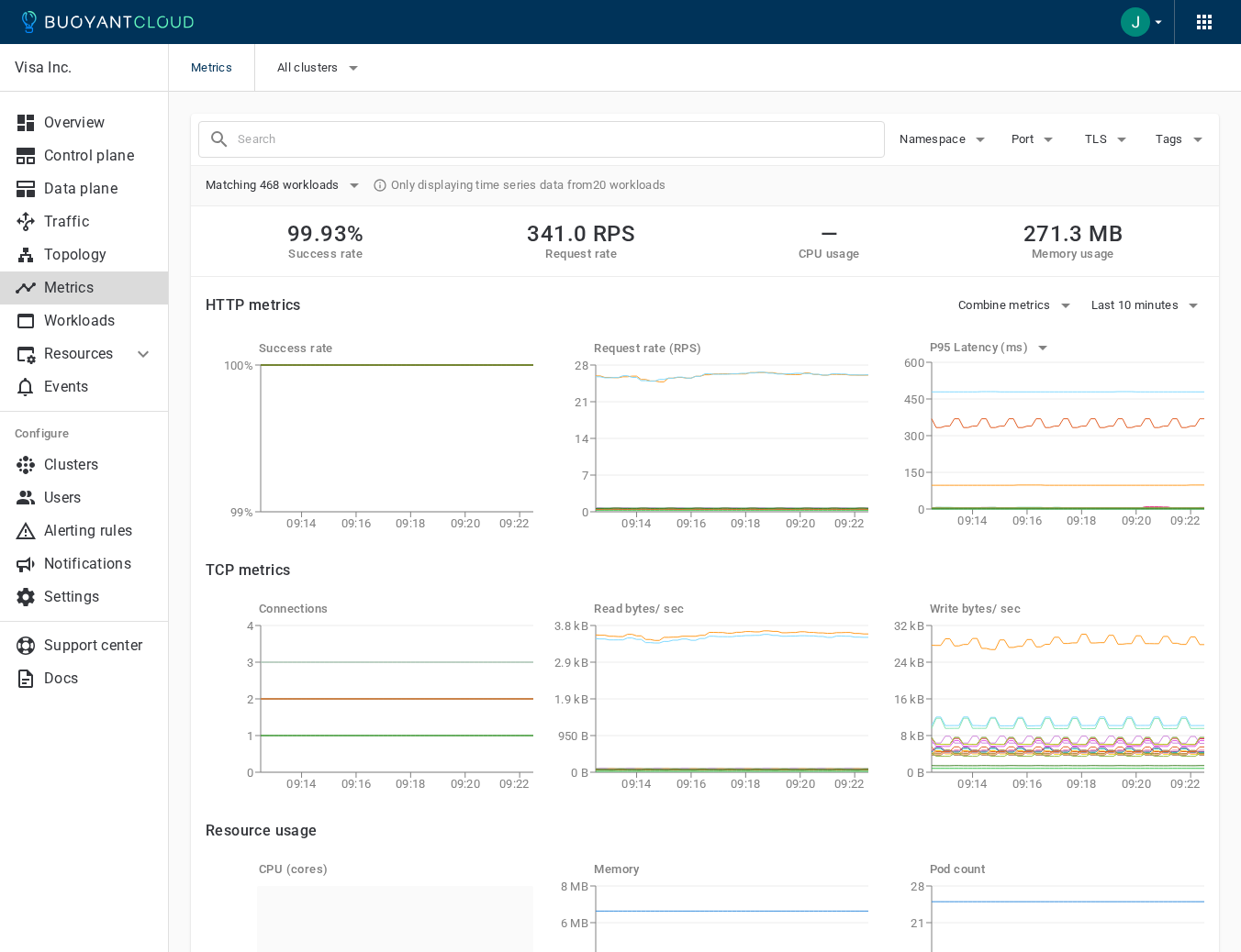
click at [718, 186] on div "Matching 468 workloads Only displaying time series data from 20 workloads" at bounding box center [704, 185] width 999 height 27
click at [118, 321] on p "Workloads" at bounding box center [98, 321] width 110 height 18
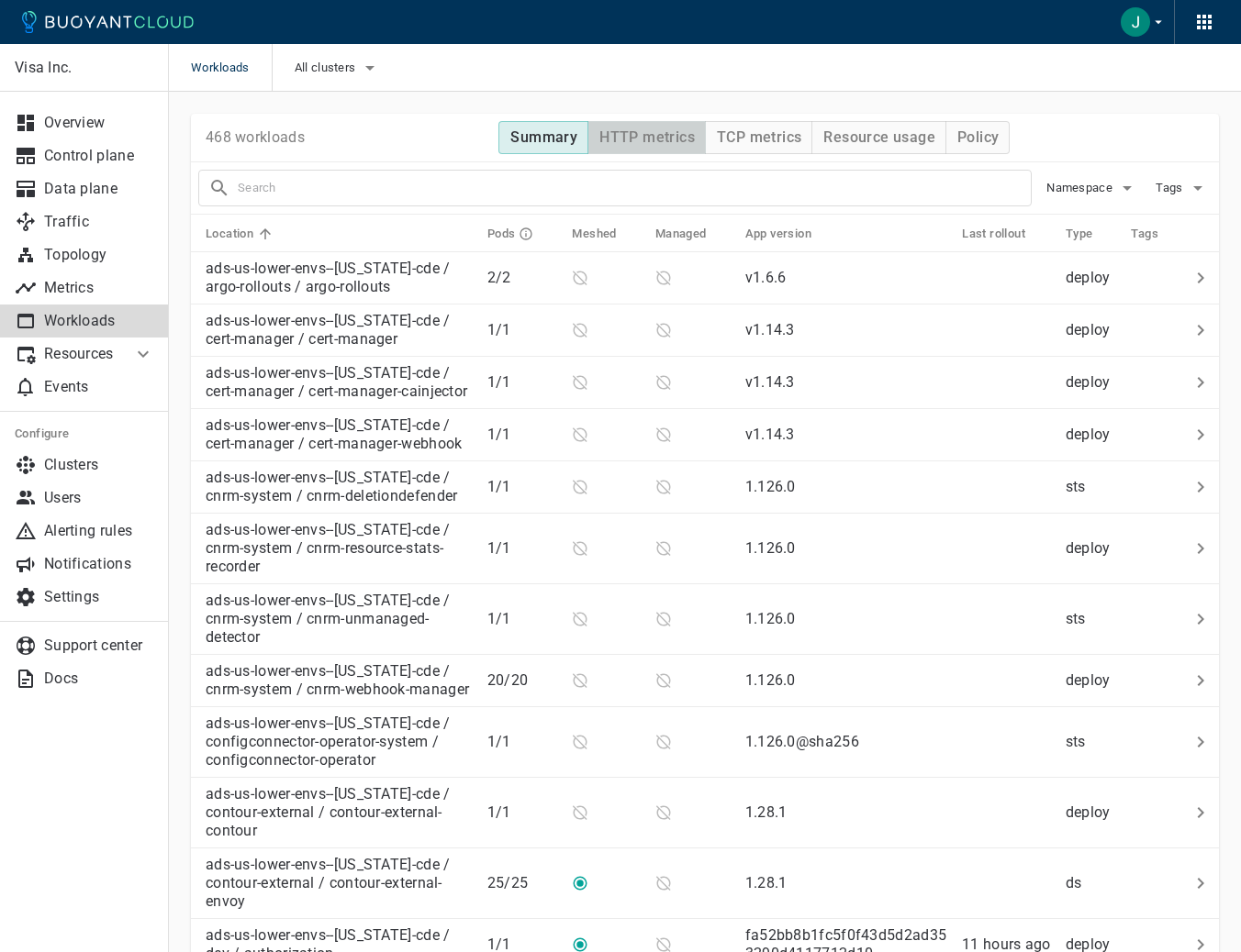
click at [616, 126] on button "HTTP metrics" at bounding box center [647, 138] width 119 height 33
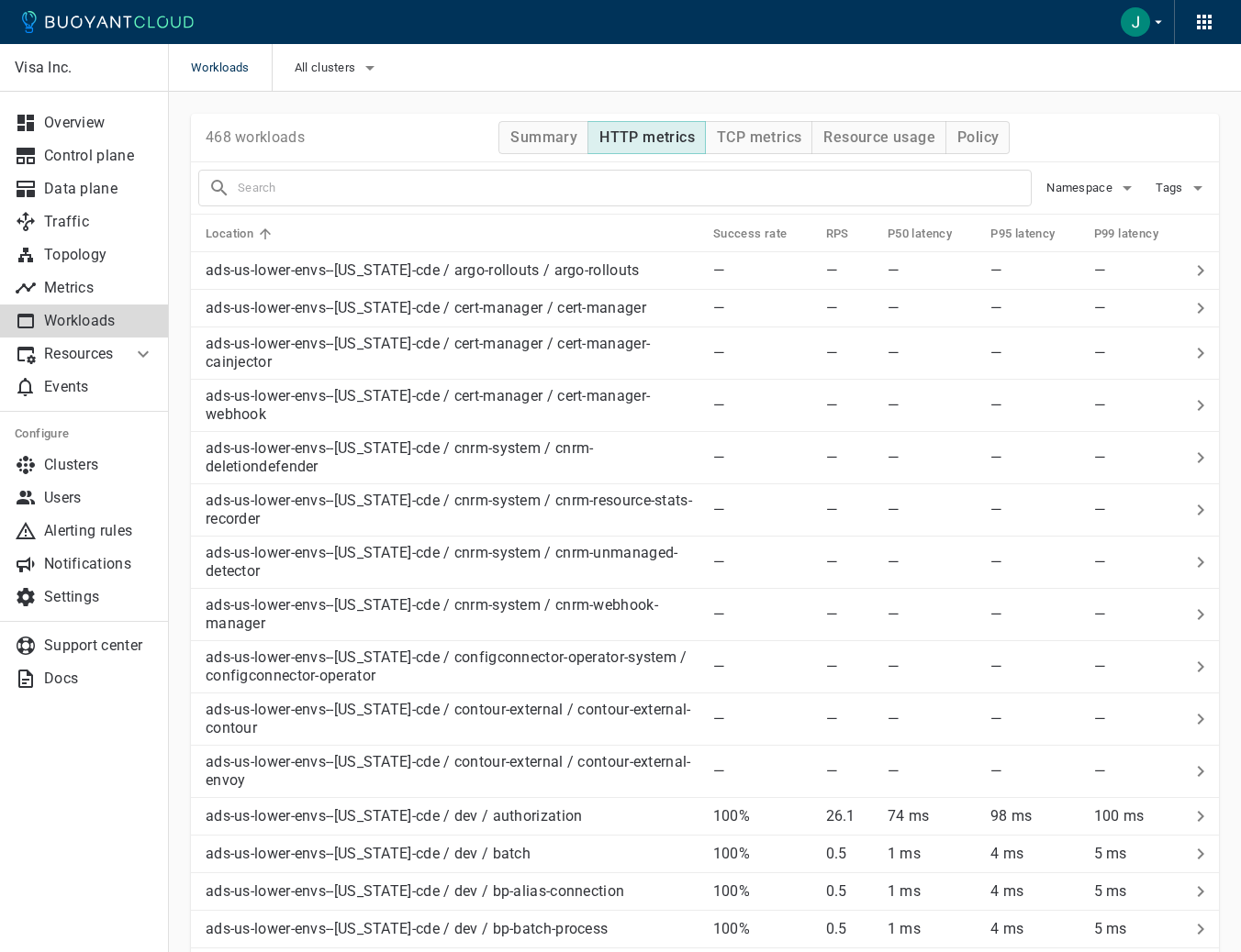
drag, startPoint x: 558, startPoint y: 142, endPoint x: 422, endPoint y: 133, distance: 136.3
click at [559, 142] on h4 "Summary" at bounding box center [544, 137] width 67 height 18
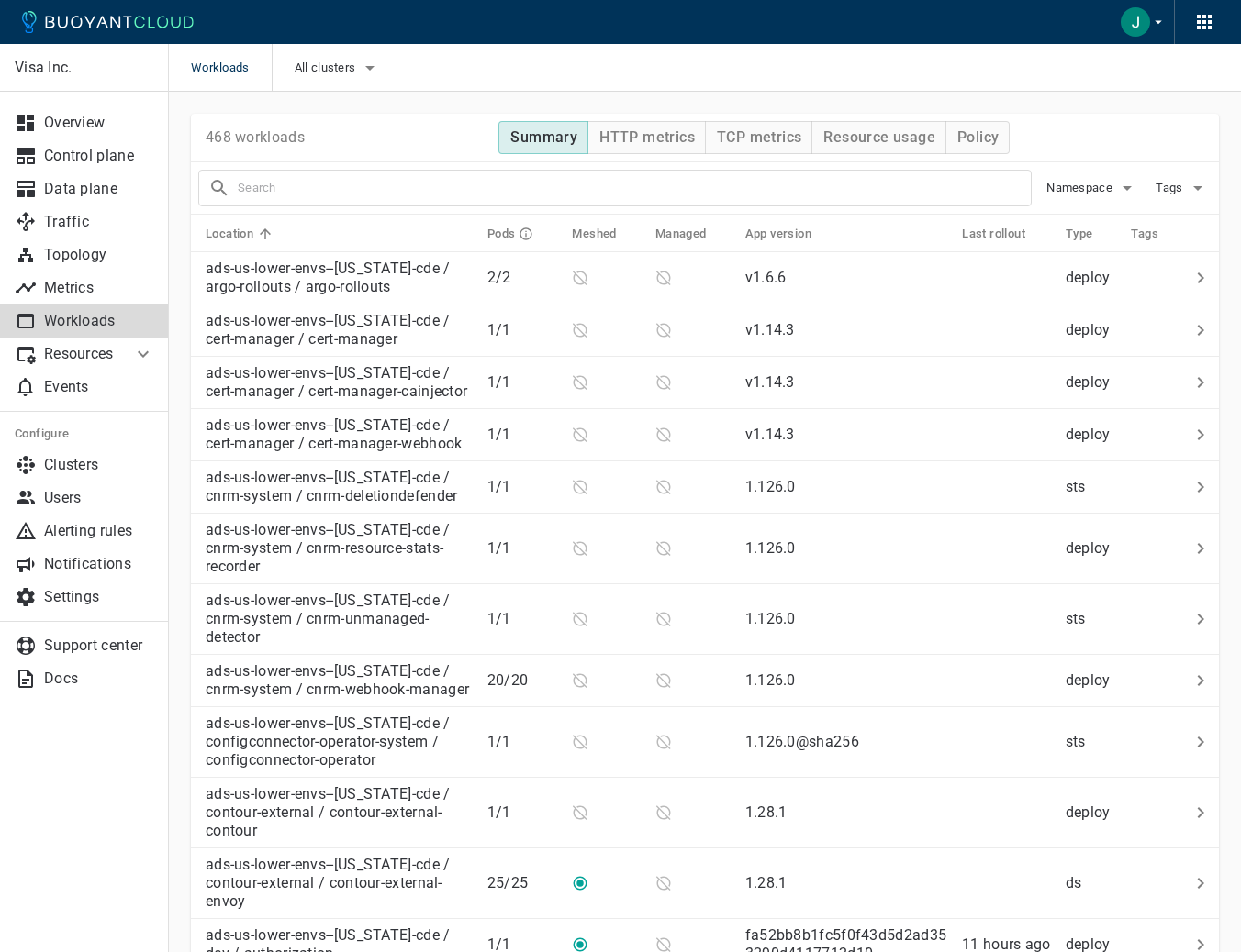
click at [422, 133] on div "468 workloads Summary HTTP metrics TCP metrics Resource usage Policy" at bounding box center [704, 138] width 1028 height 49
click at [1150, 26] on icon "button" at bounding box center [1157, 21] width 17 height 17
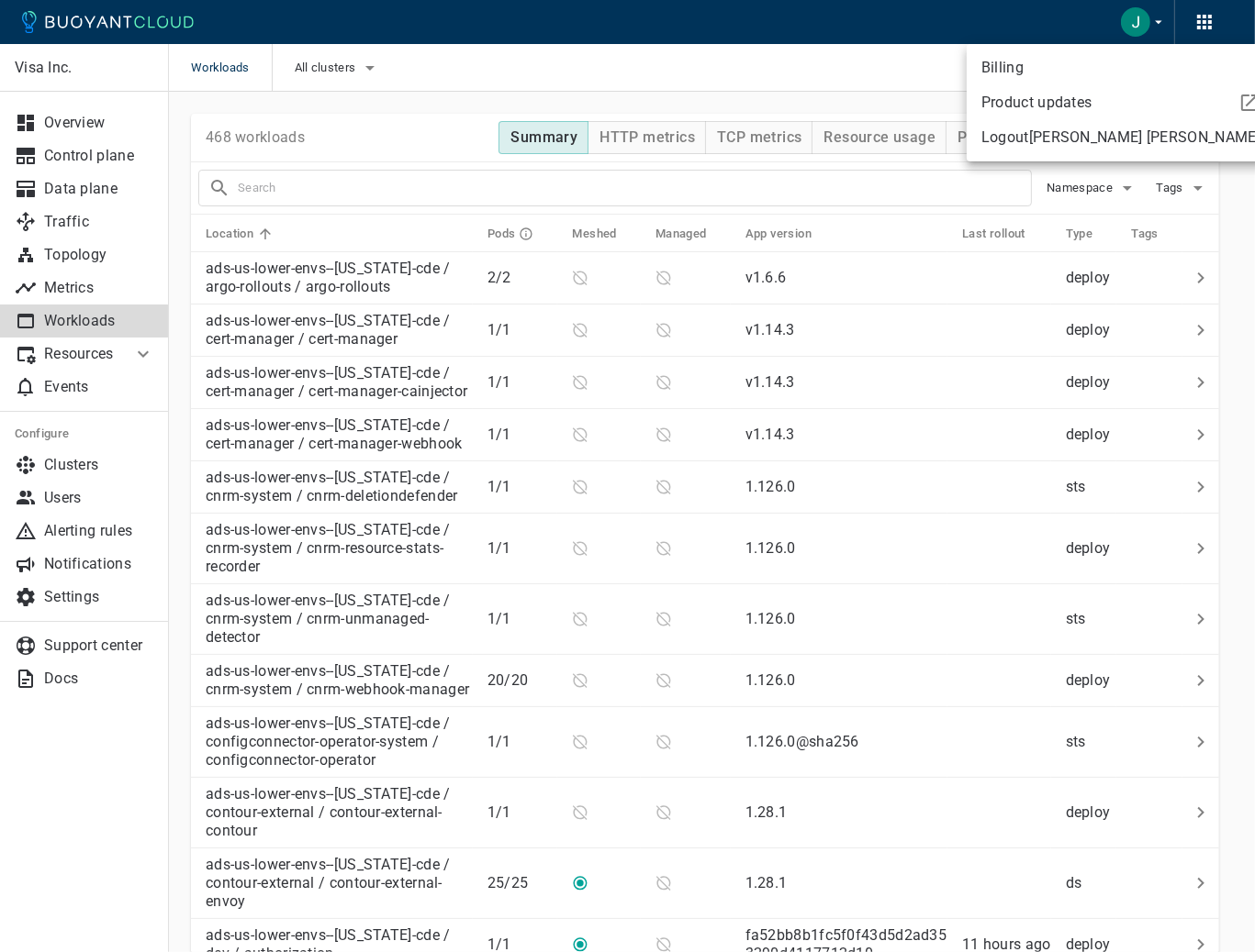
click at [826, 44] on div at bounding box center [628, 476] width 1255 height 952
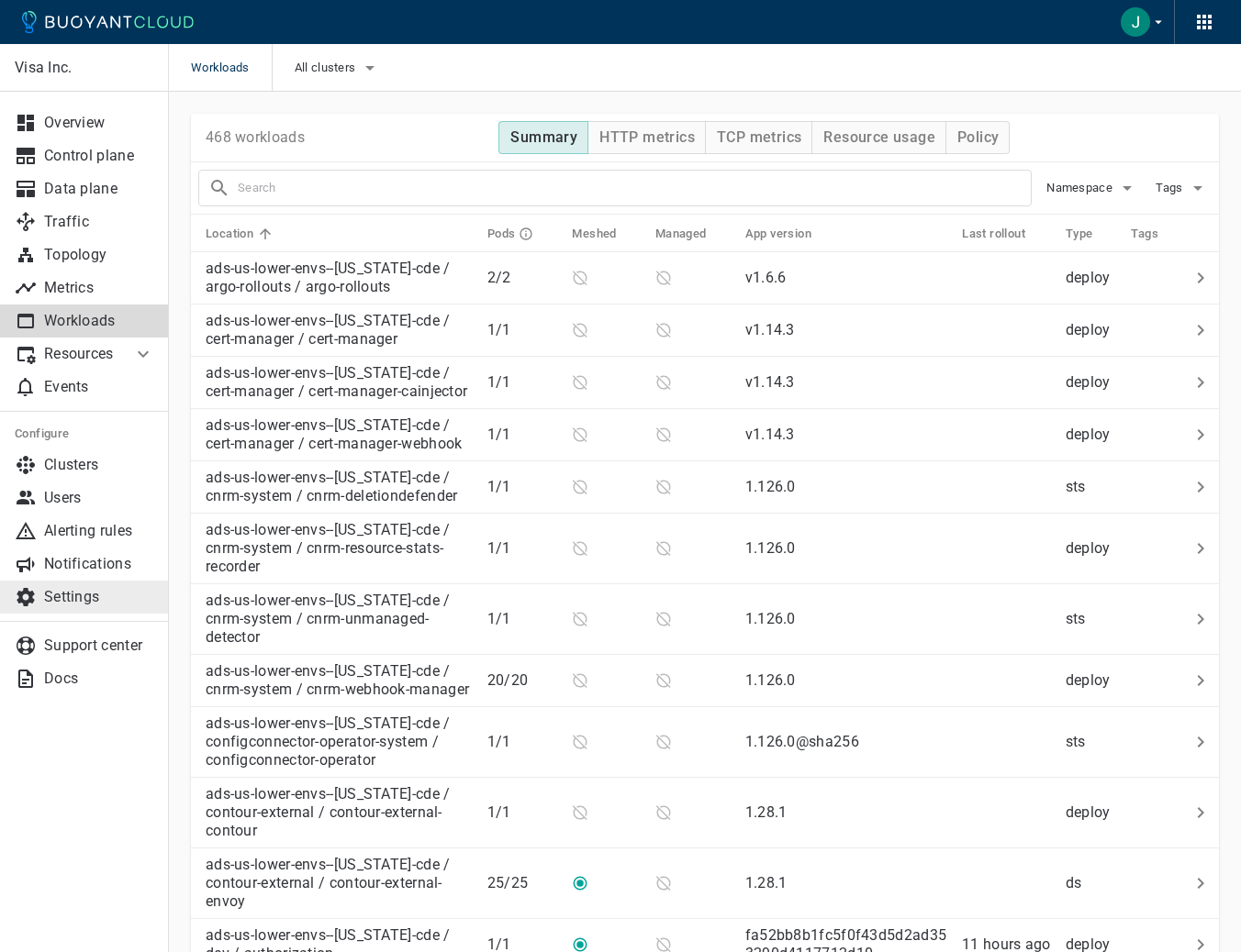
click at [99, 603] on p "Settings" at bounding box center [98, 597] width 110 height 18
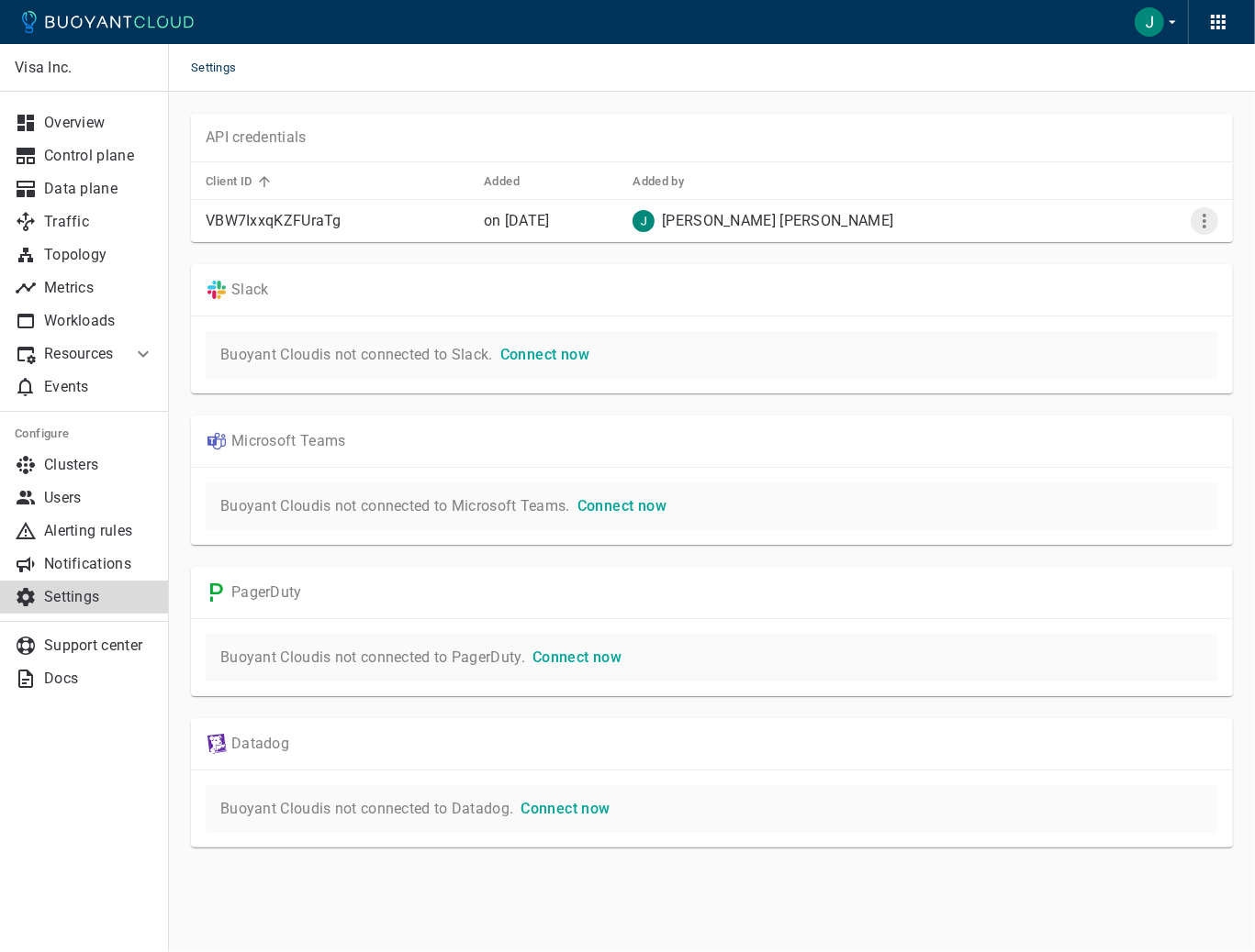
click at [1215, 219] on icon "More" at bounding box center [1204, 221] width 22 height 22
click at [1000, 112] on div at bounding box center [628, 476] width 1255 height 952
click at [151, 17] on icon at bounding box center [108, 21] width 171 height 22
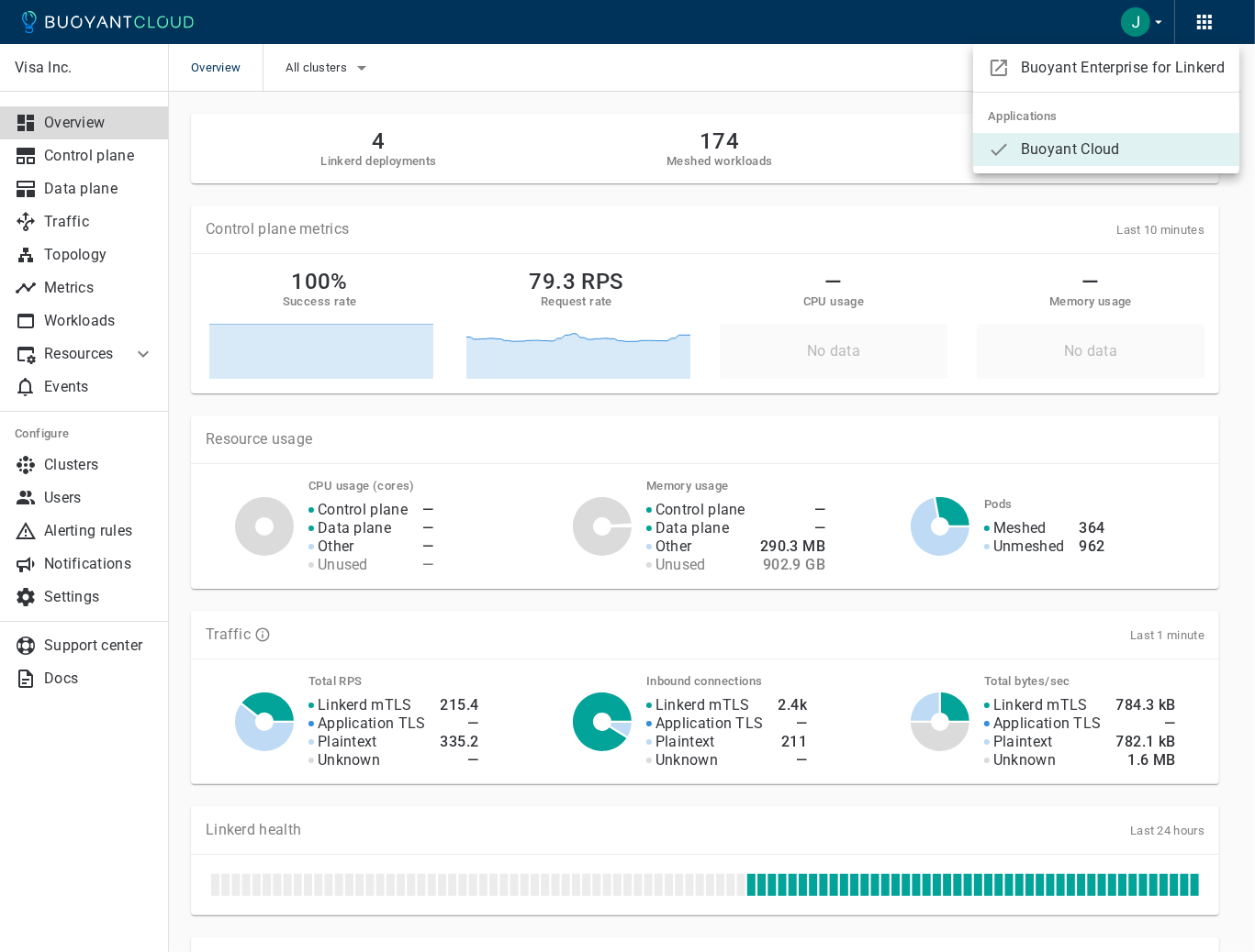
click at [781, 83] on div at bounding box center [628, 476] width 1255 height 952
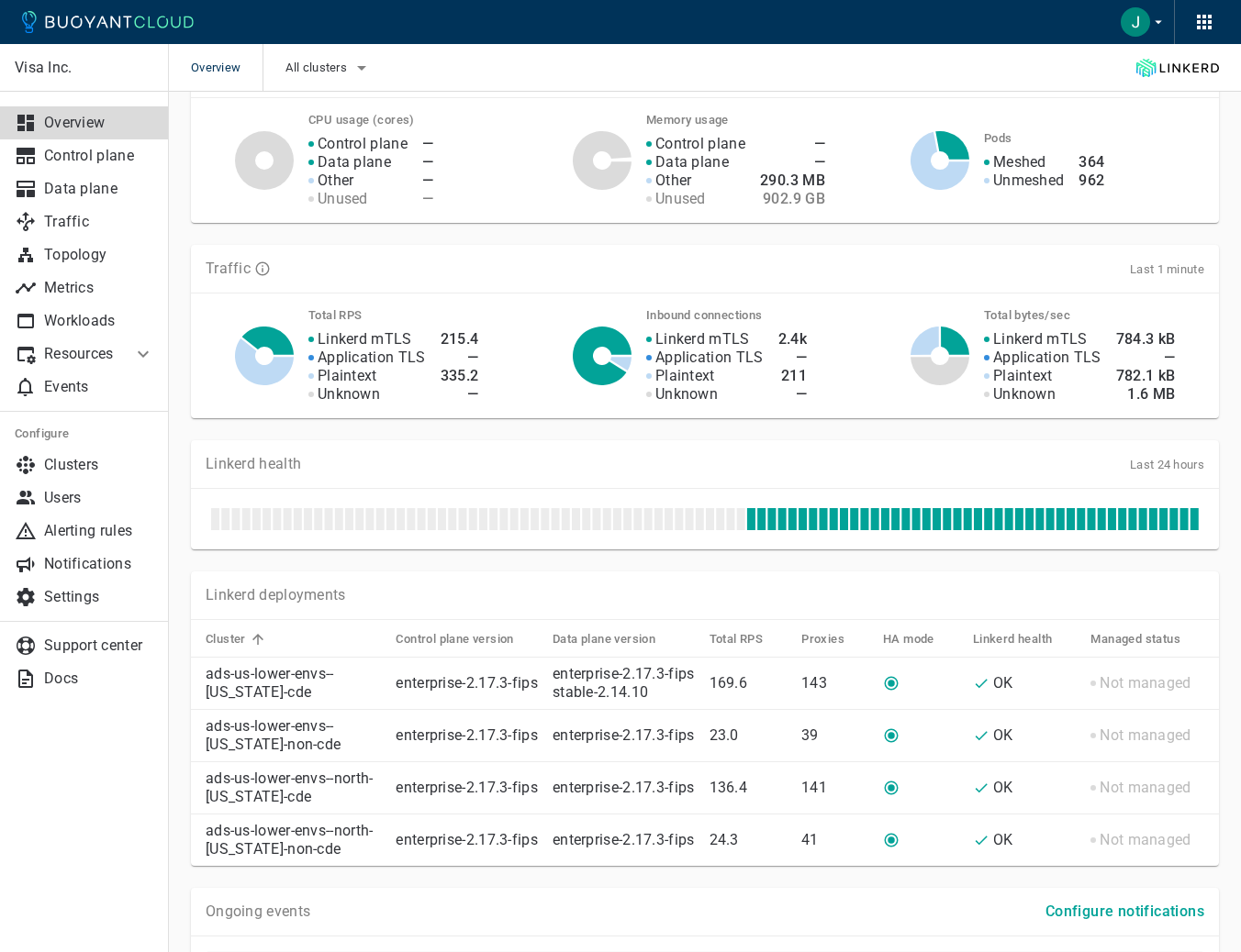
scroll to position [499, 0]
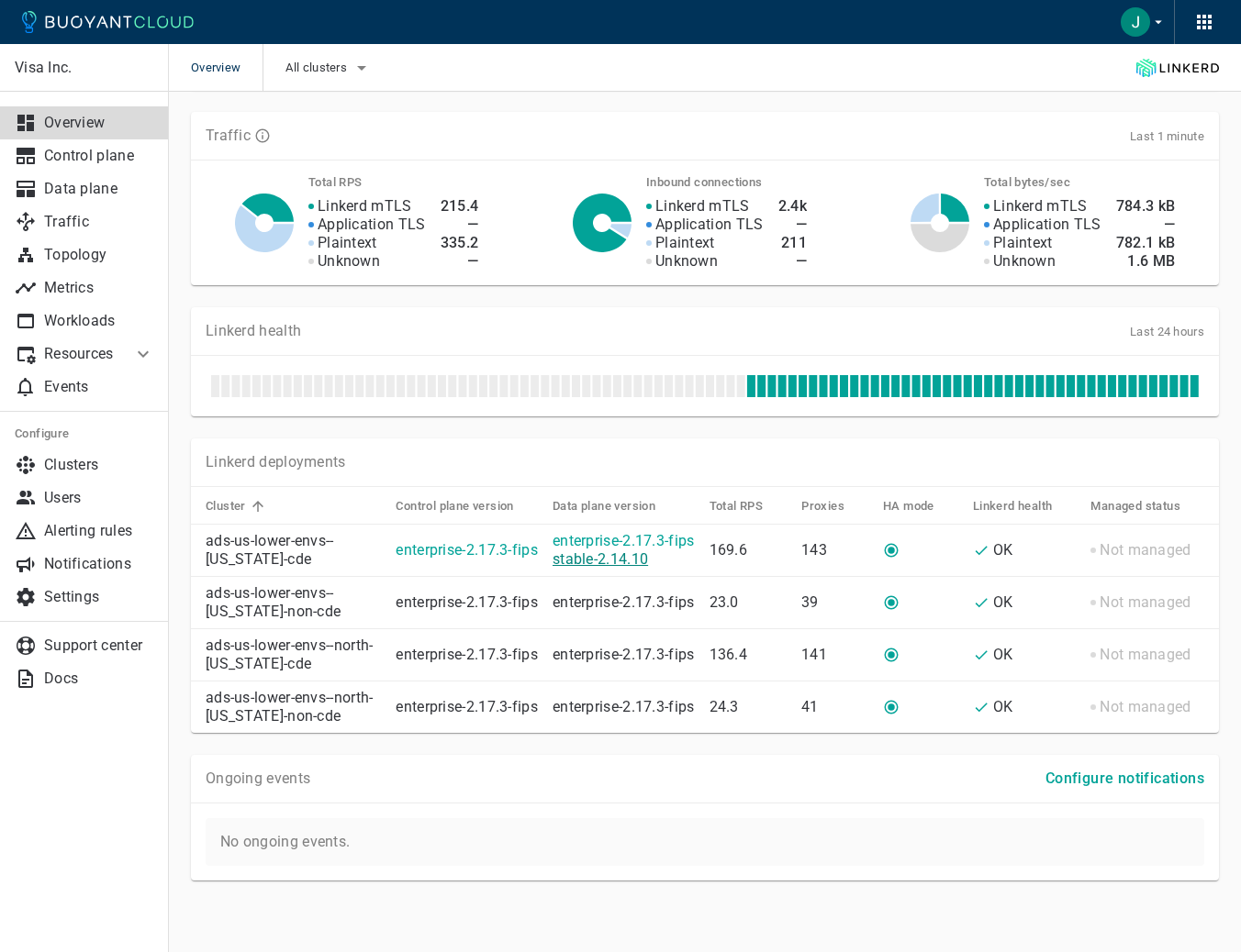
click at [573, 558] on link "stable-2.14.10" at bounding box center [600, 559] width 95 height 18
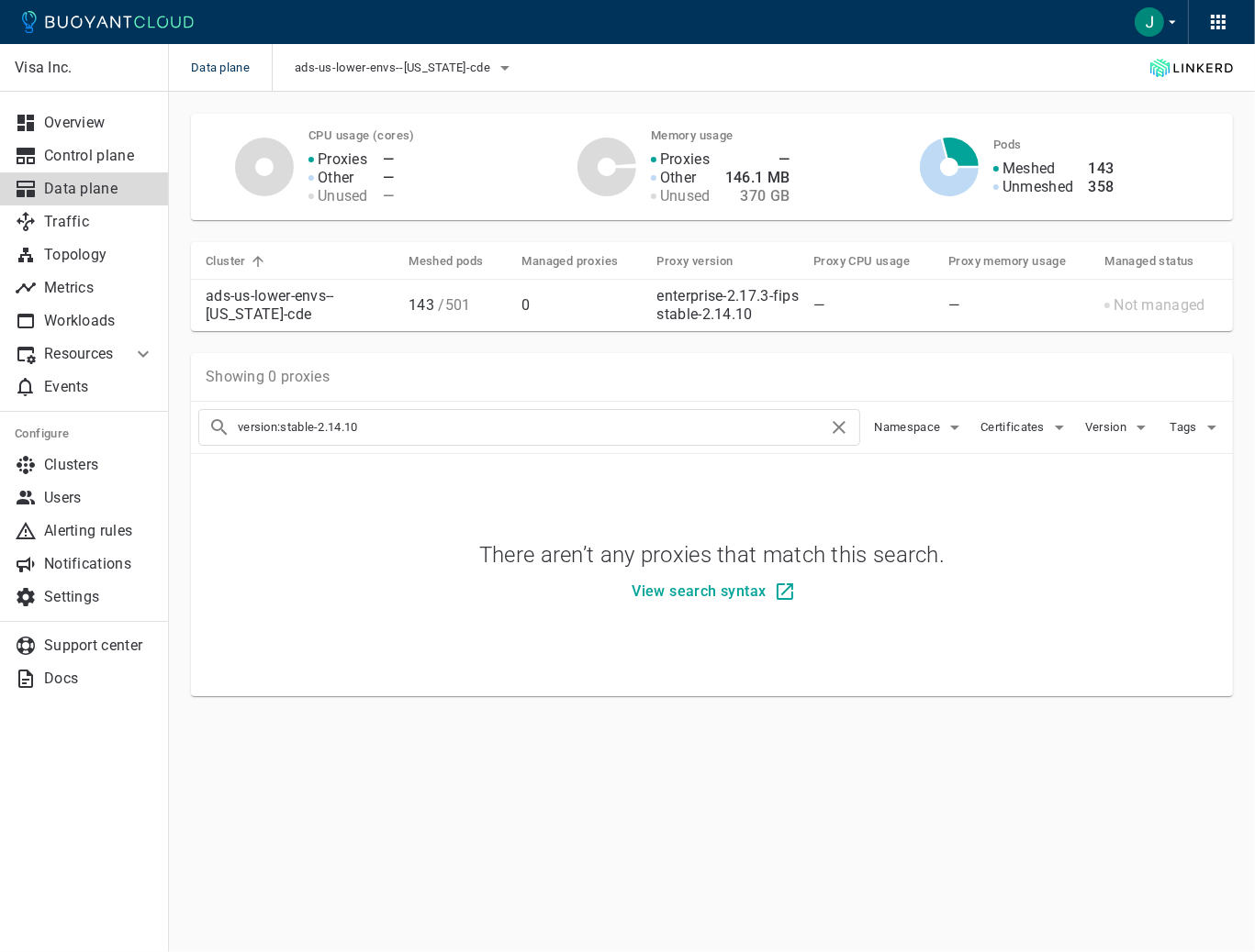
click at [834, 433] on icon at bounding box center [839, 427] width 22 height 22
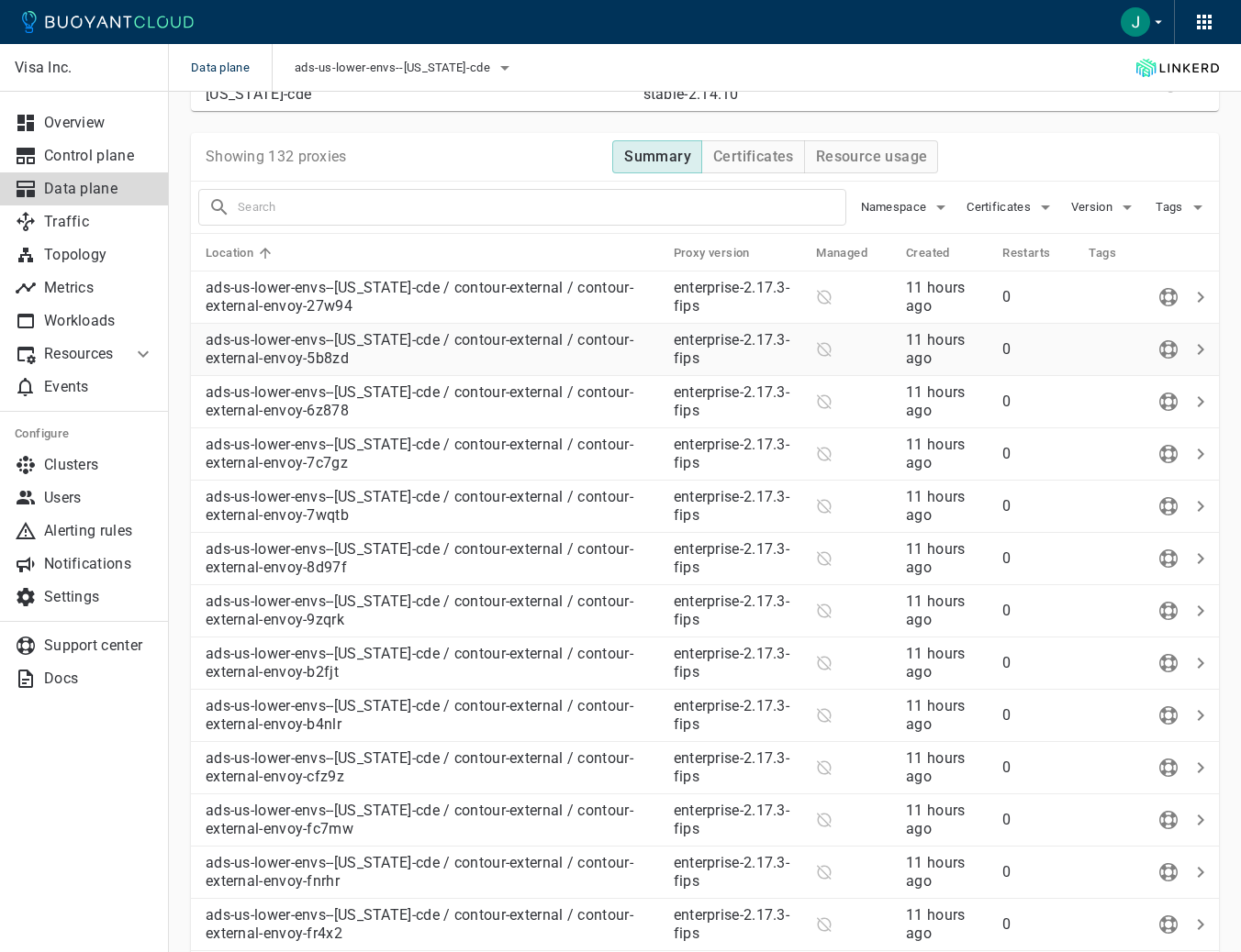
scroll to position [100, 0]
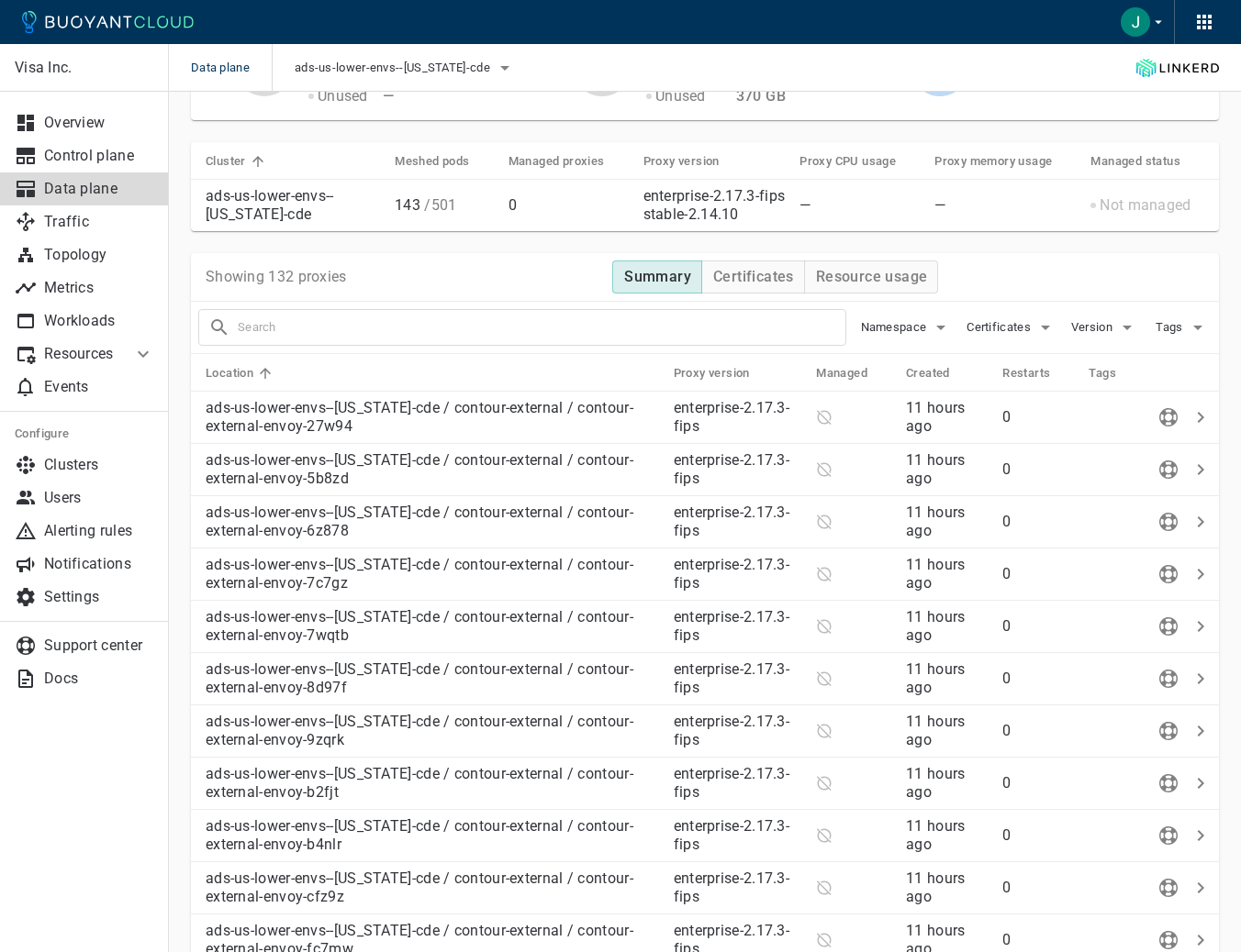
click at [142, 354] on icon at bounding box center [143, 354] width 11 height 7
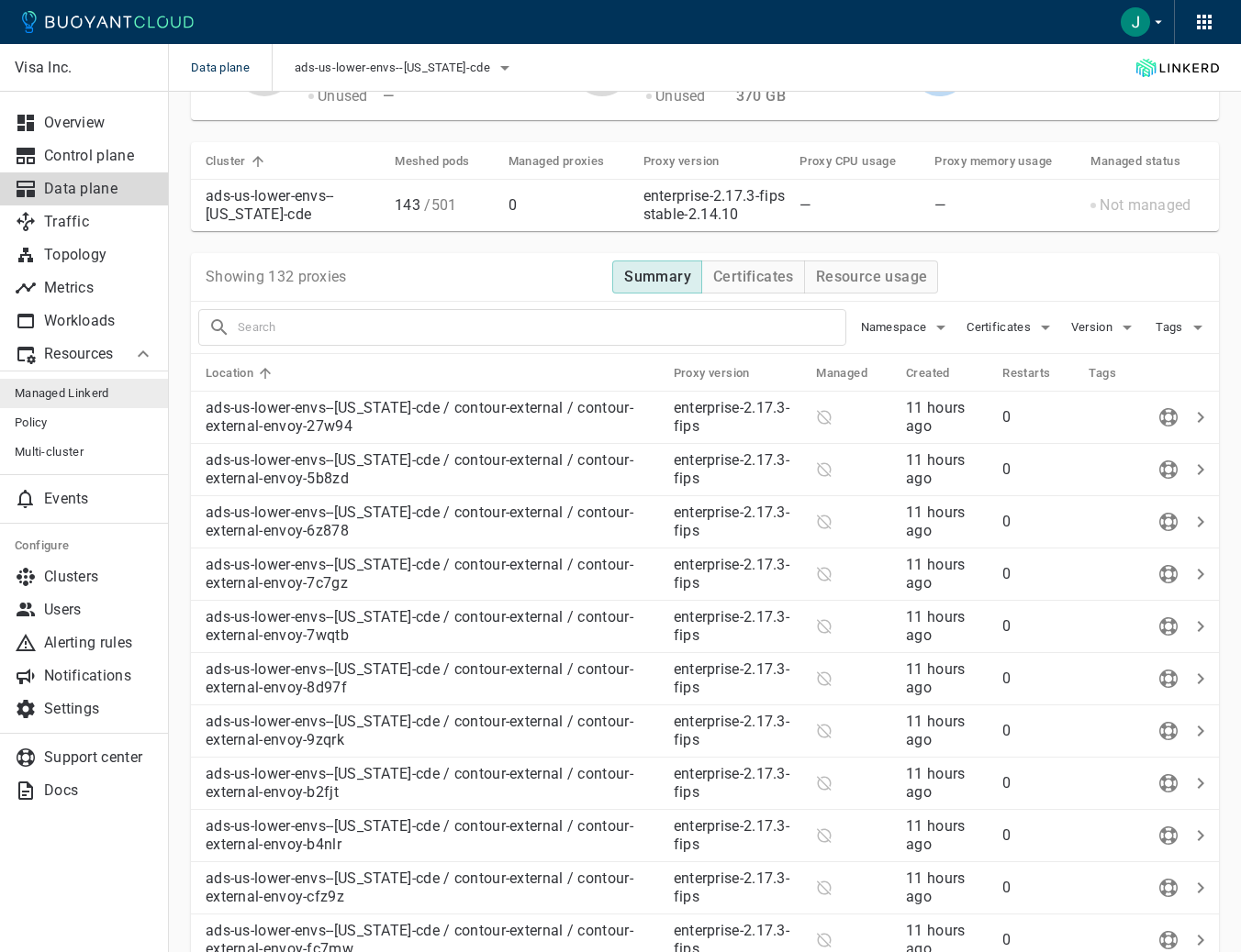
click at [44, 391] on span "Managed Linkerd" at bounding box center [84, 393] width 139 height 15
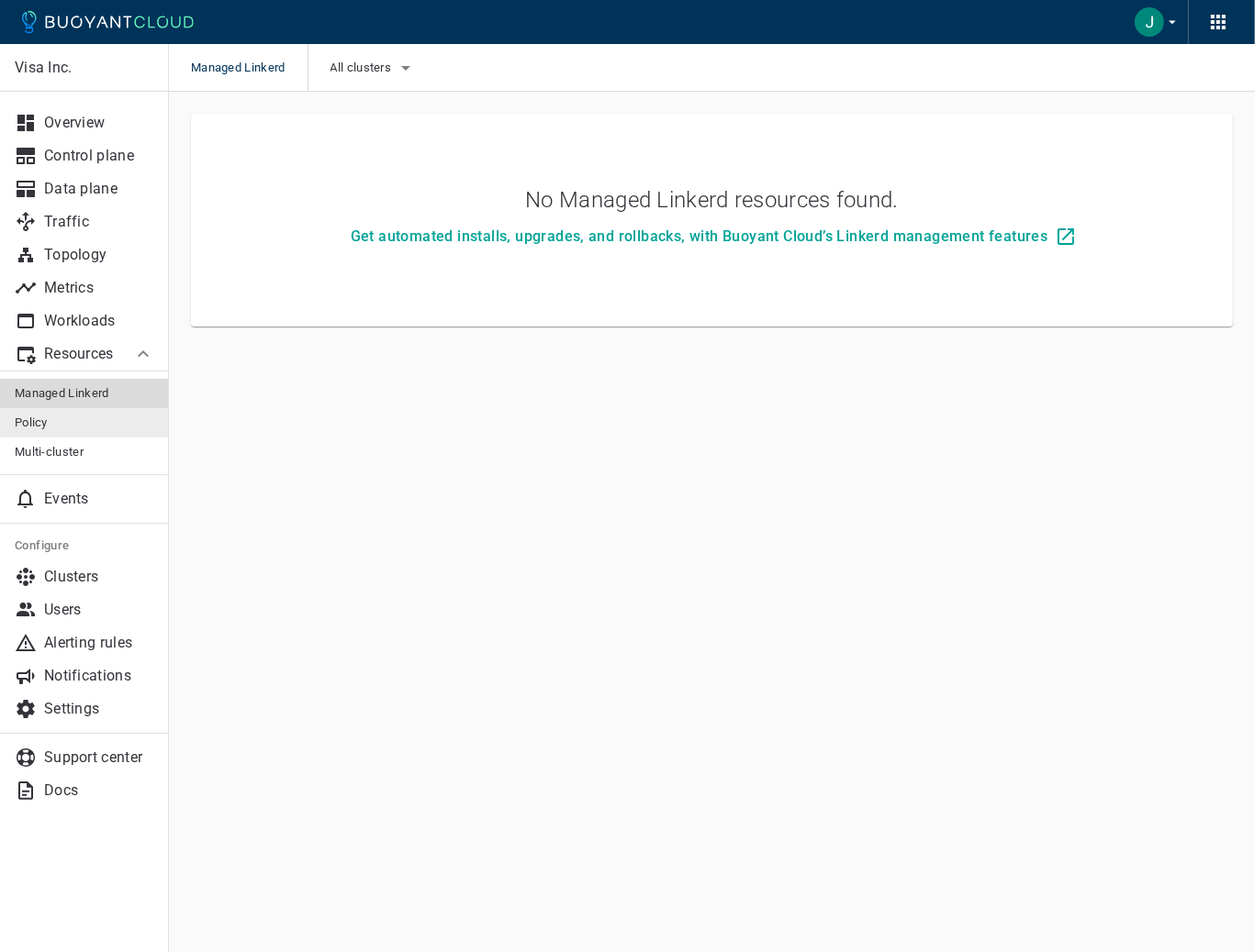
click at [106, 424] on span "Policy" at bounding box center [84, 422] width 139 height 15
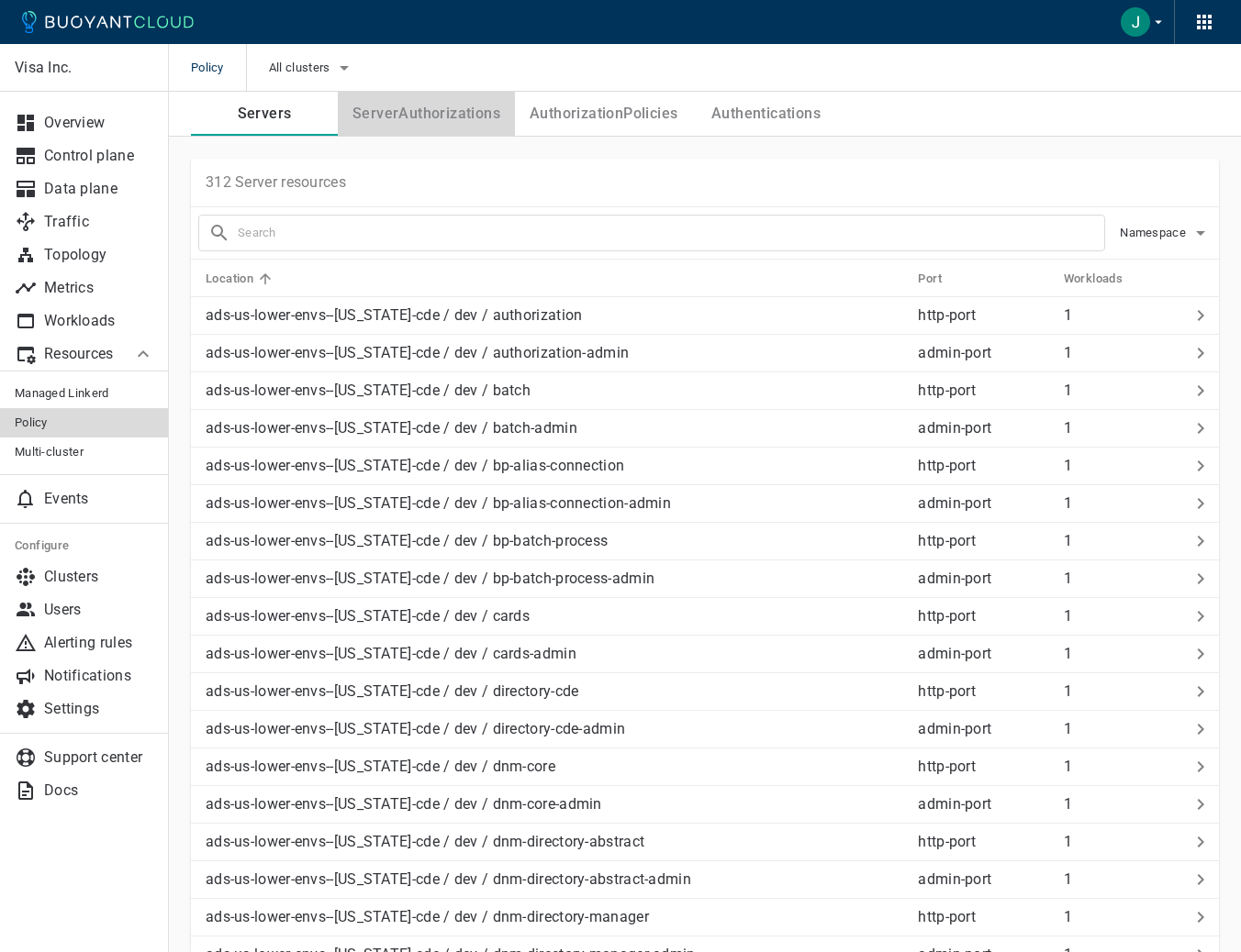
click at [446, 116] on button "ServerAuthorizations" at bounding box center [426, 113] width 177 height 44
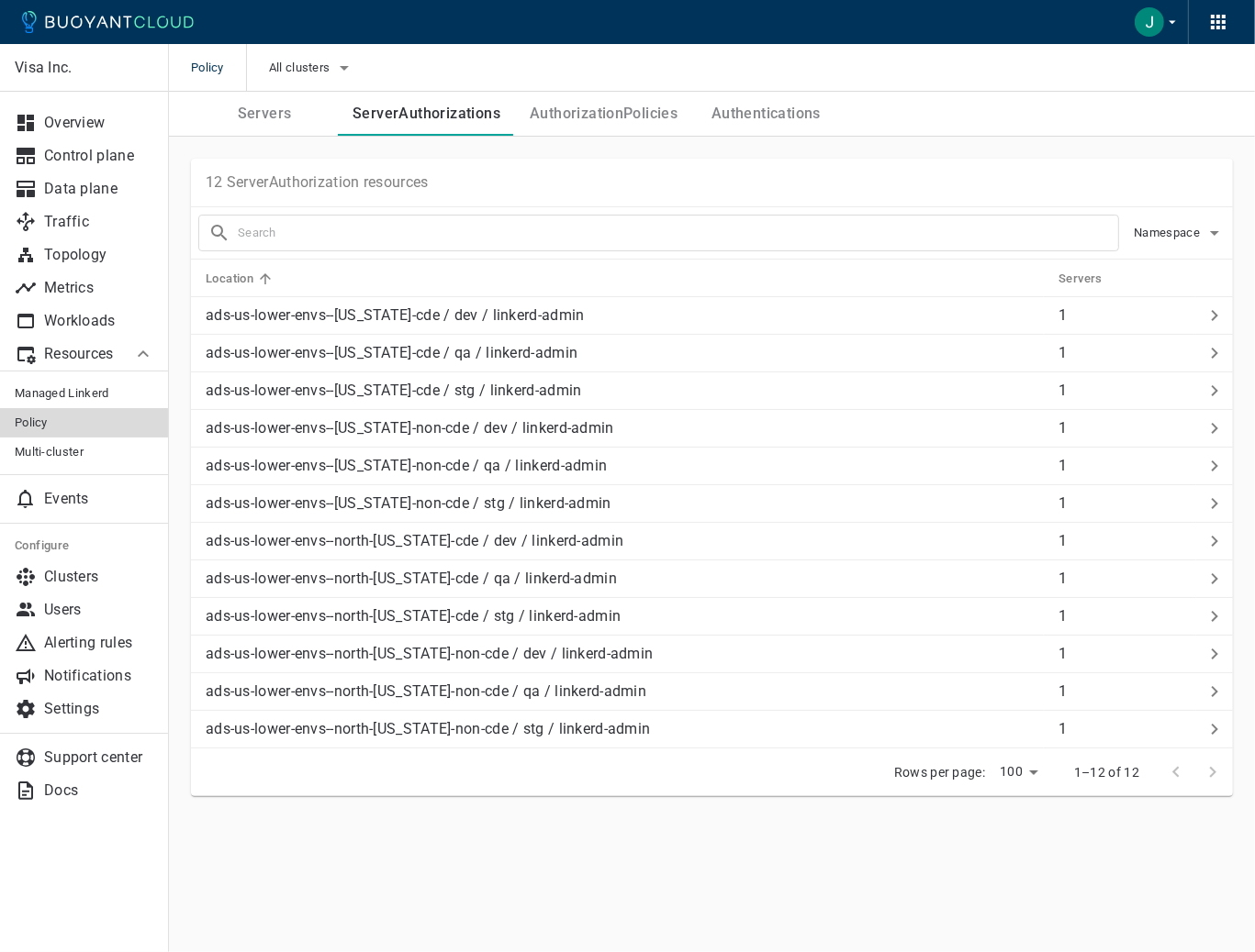
click at [615, 123] on button "AuthorizationPolicies" at bounding box center [603, 113] width 177 height 44
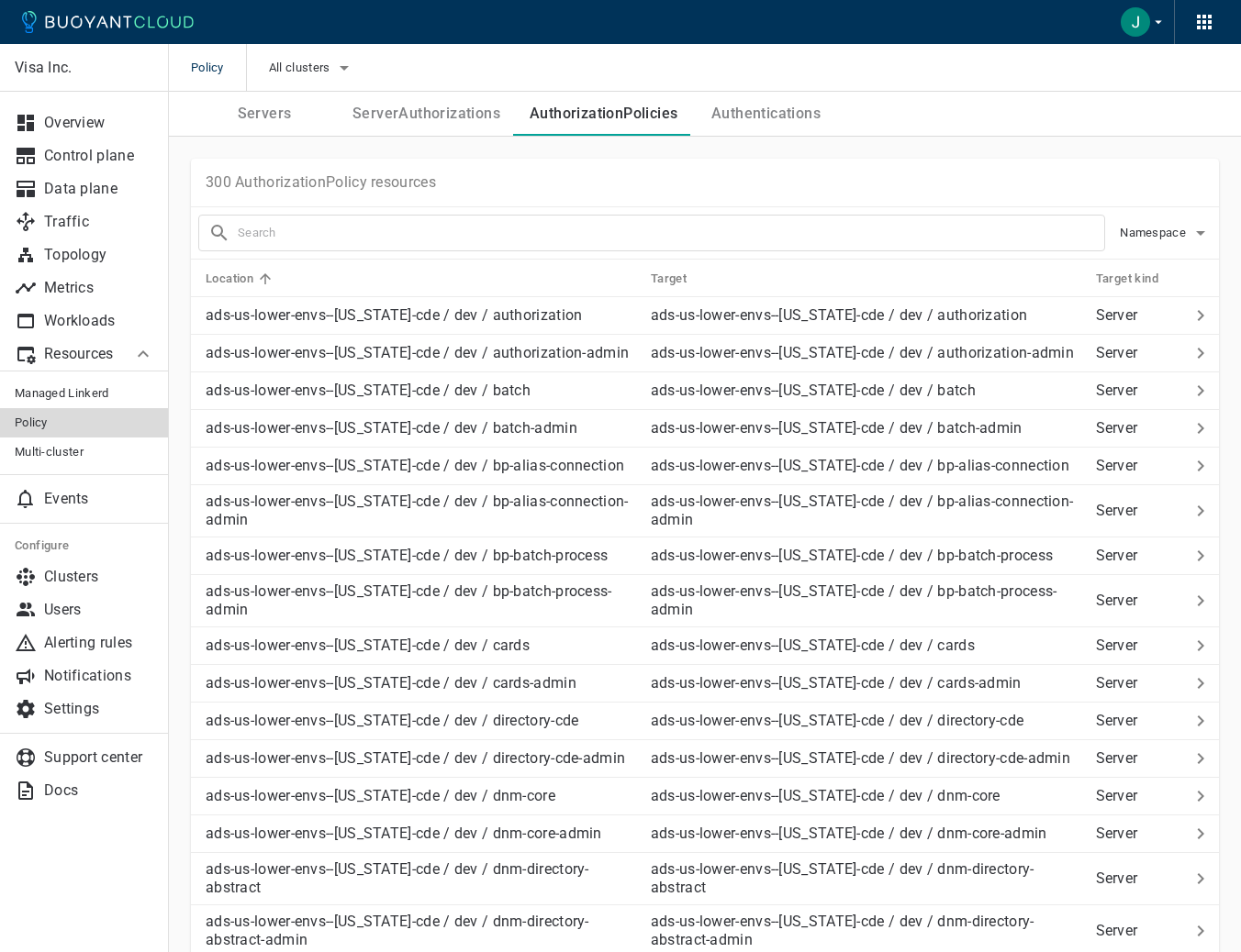
click at [741, 114] on button "Authentications" at bounding box center [764, 113] width 147 height 44
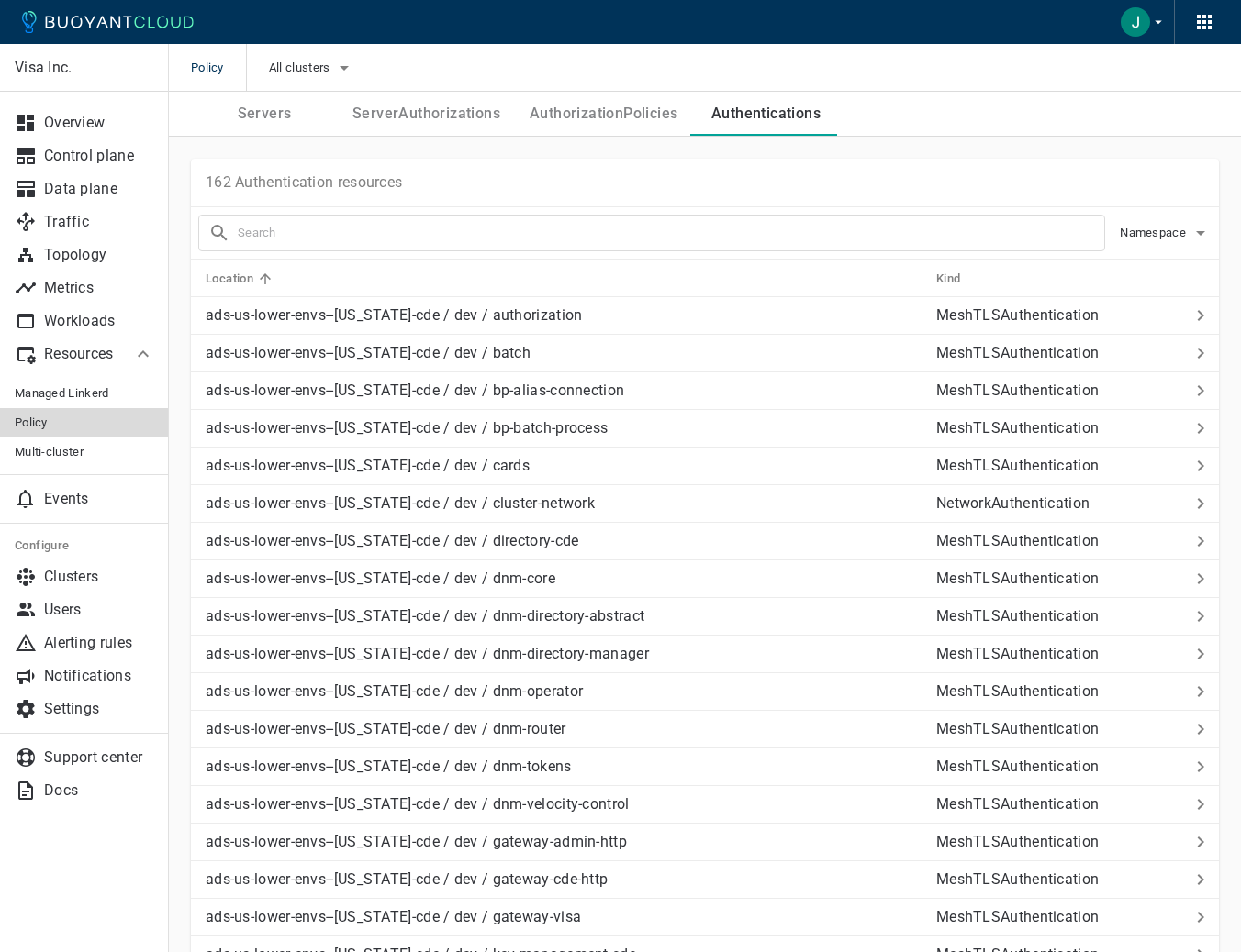
click at [268, 112] on button "Servers" at bounding box center [264, 113] width 147 height 44
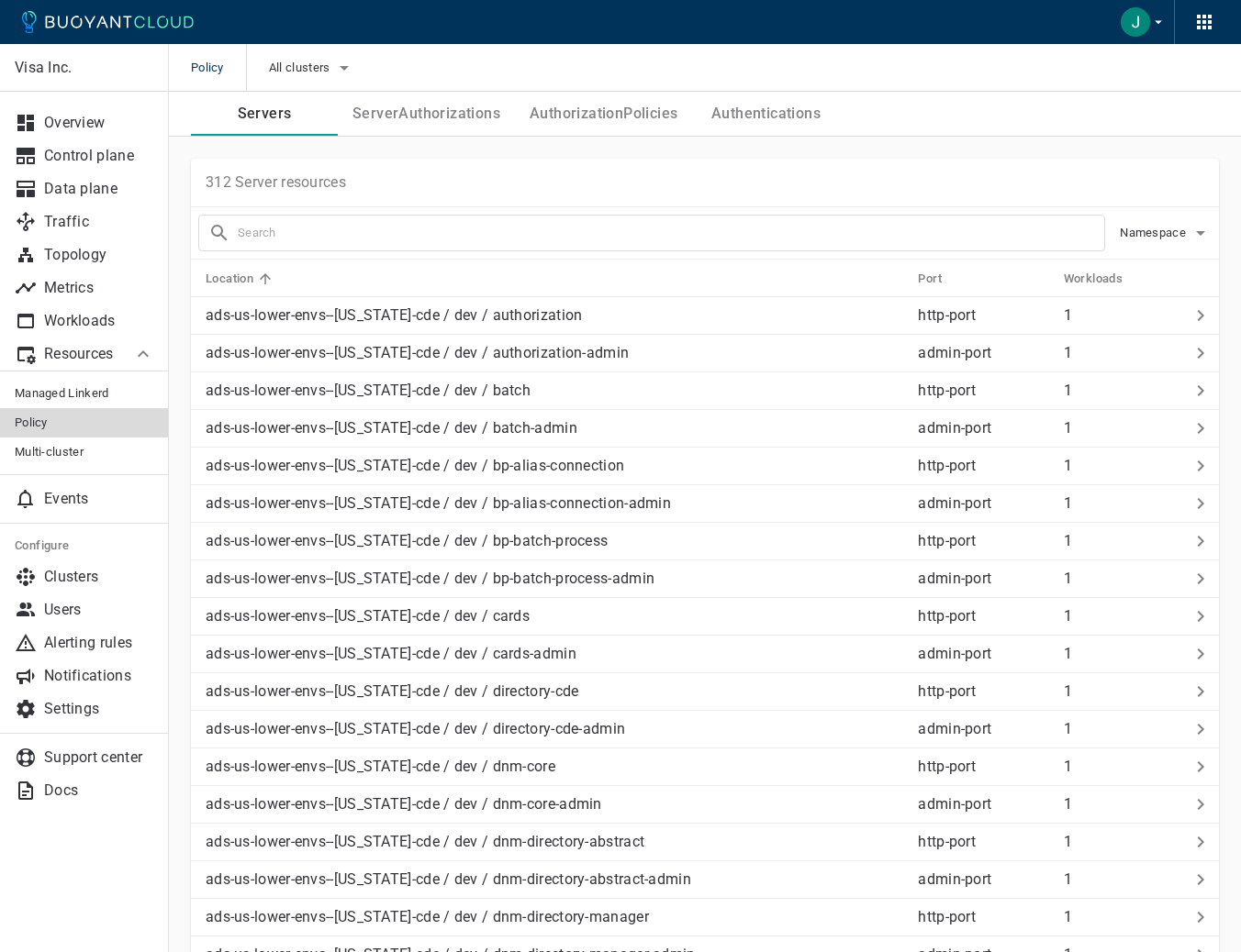
click at [422, 123] on button "ServerAuthorizations" at bounding box center [426, 113] width 177 height 44
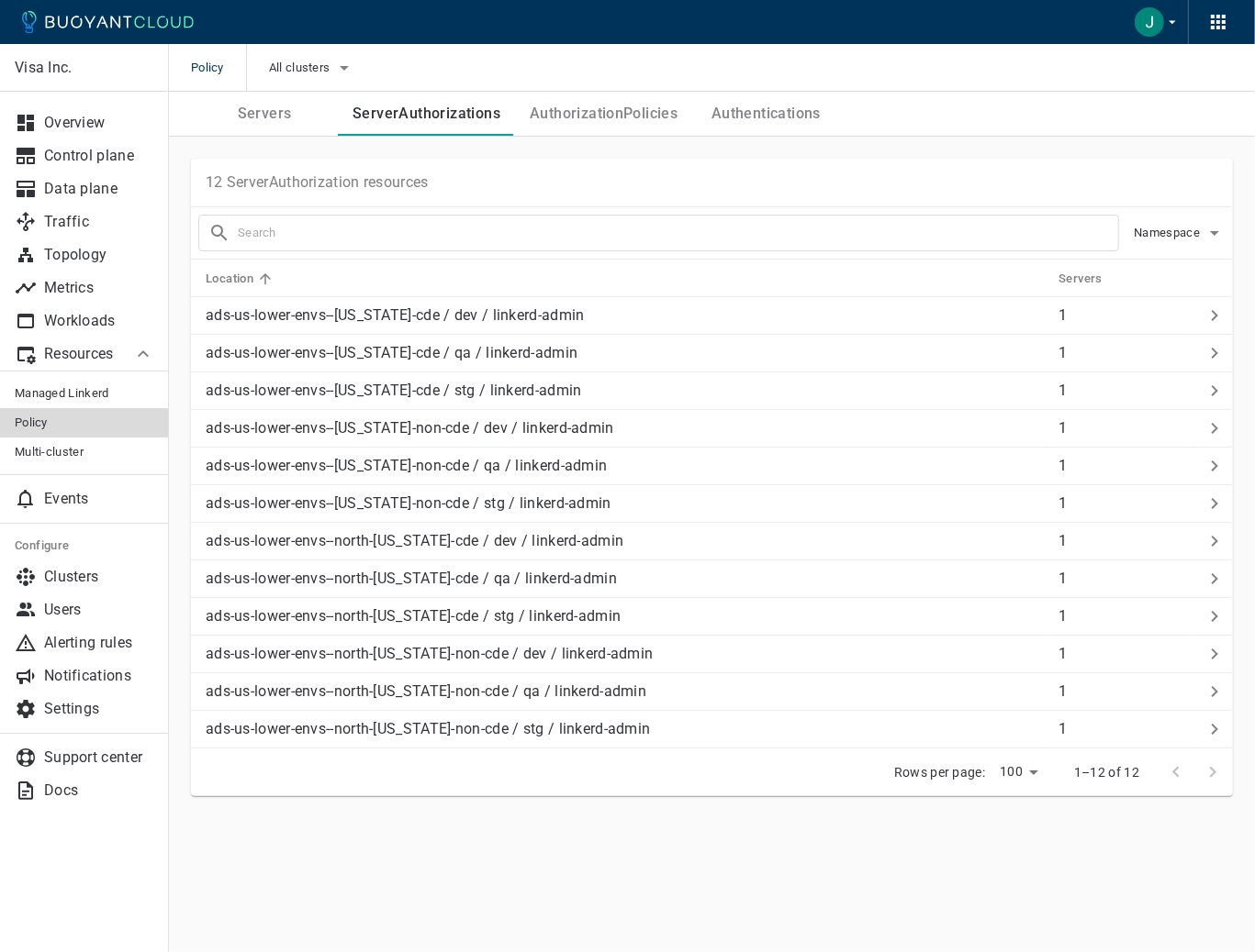
click at [592, 119] on button "AuthorizationPolicies" at bounding box center [603, 113] width 177 height 44
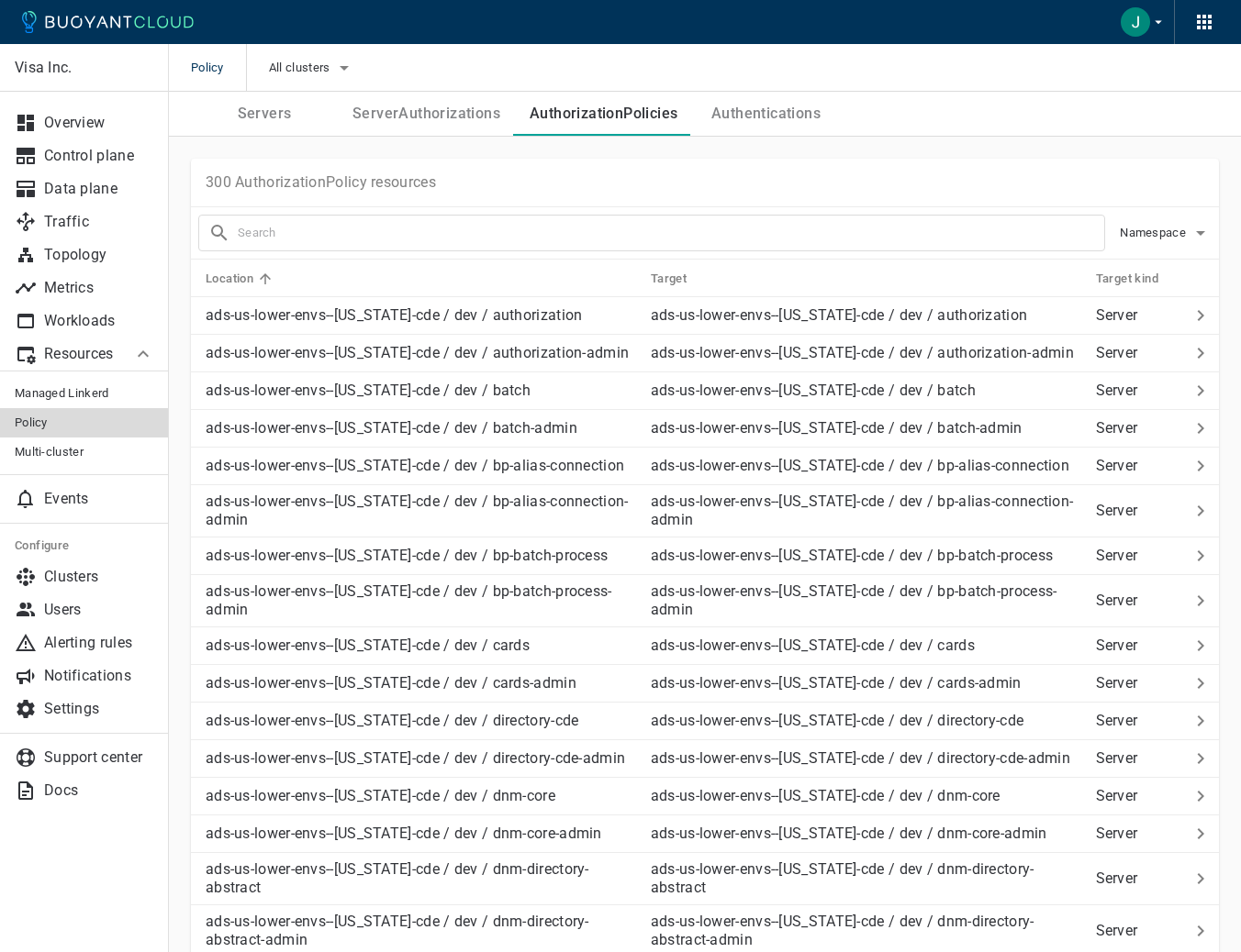
click at [772, 115] on button "Authentications" at bounding box center [764, 113] width 147 height 44
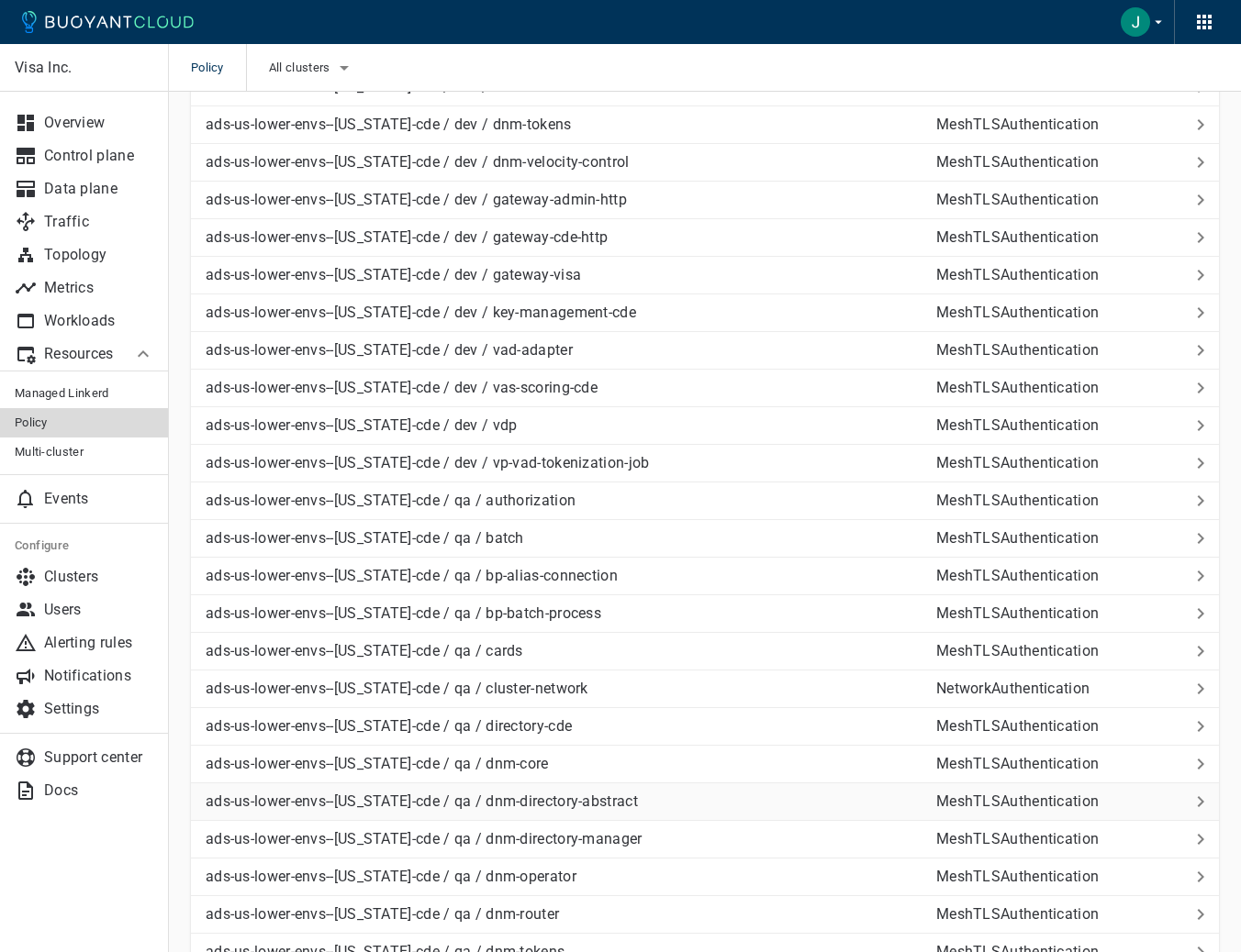
scroll to position [184, 0]
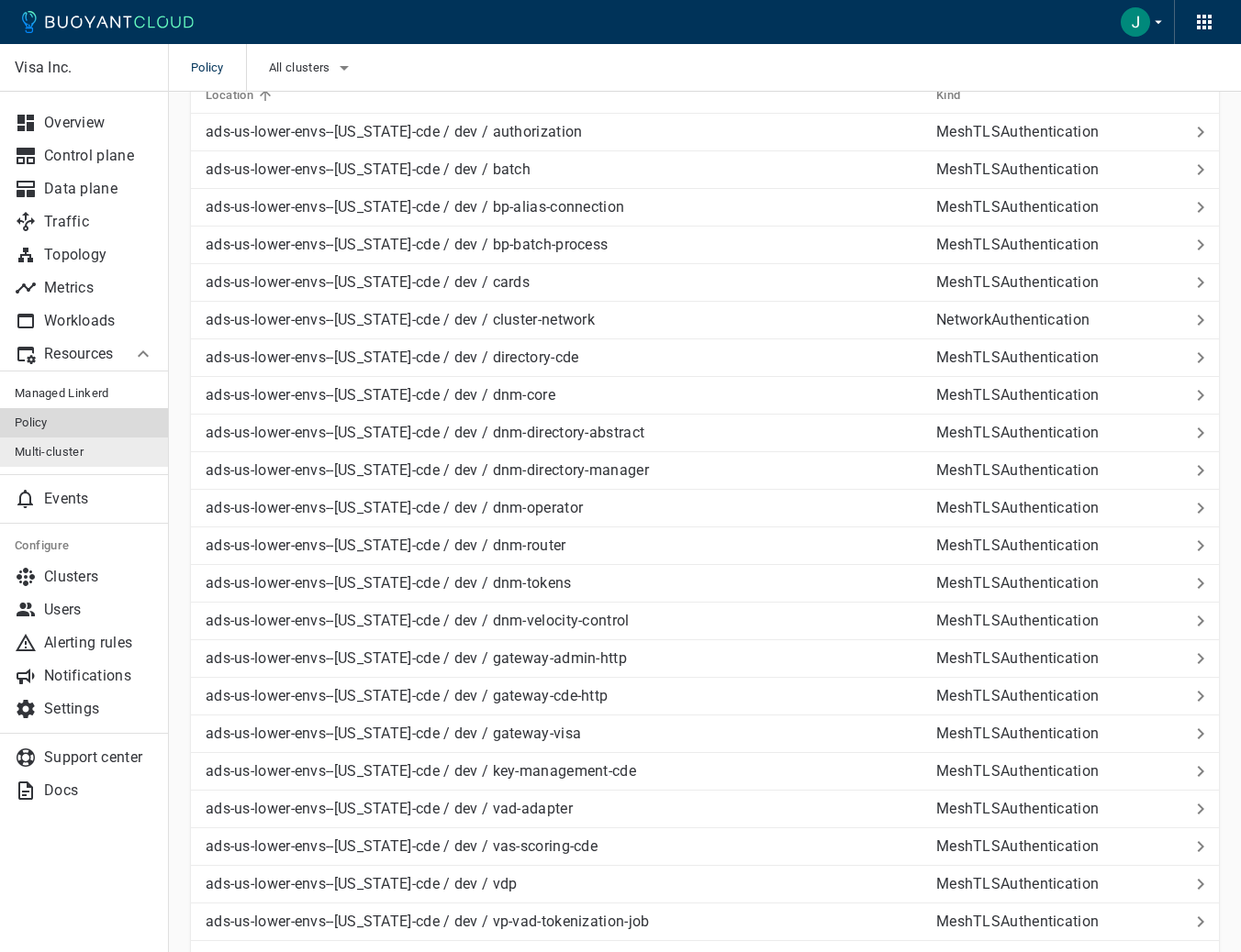
click at [81, 458] on span "Multi-cluster" at bounding box center [84, 452] width 139 height 15
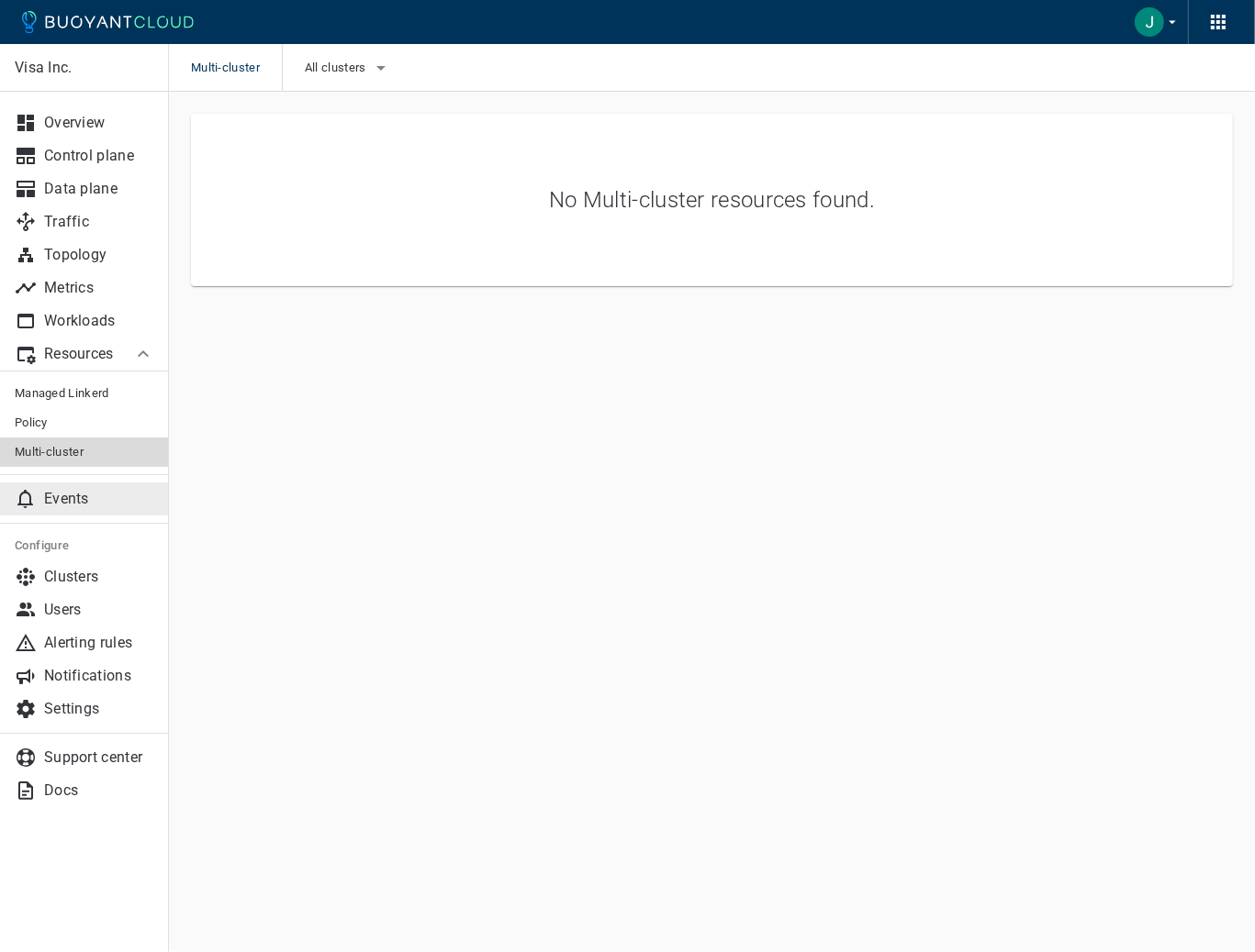
click at [58, 510] on link "Events" at bounding box center [85, 499] width 169 height 33
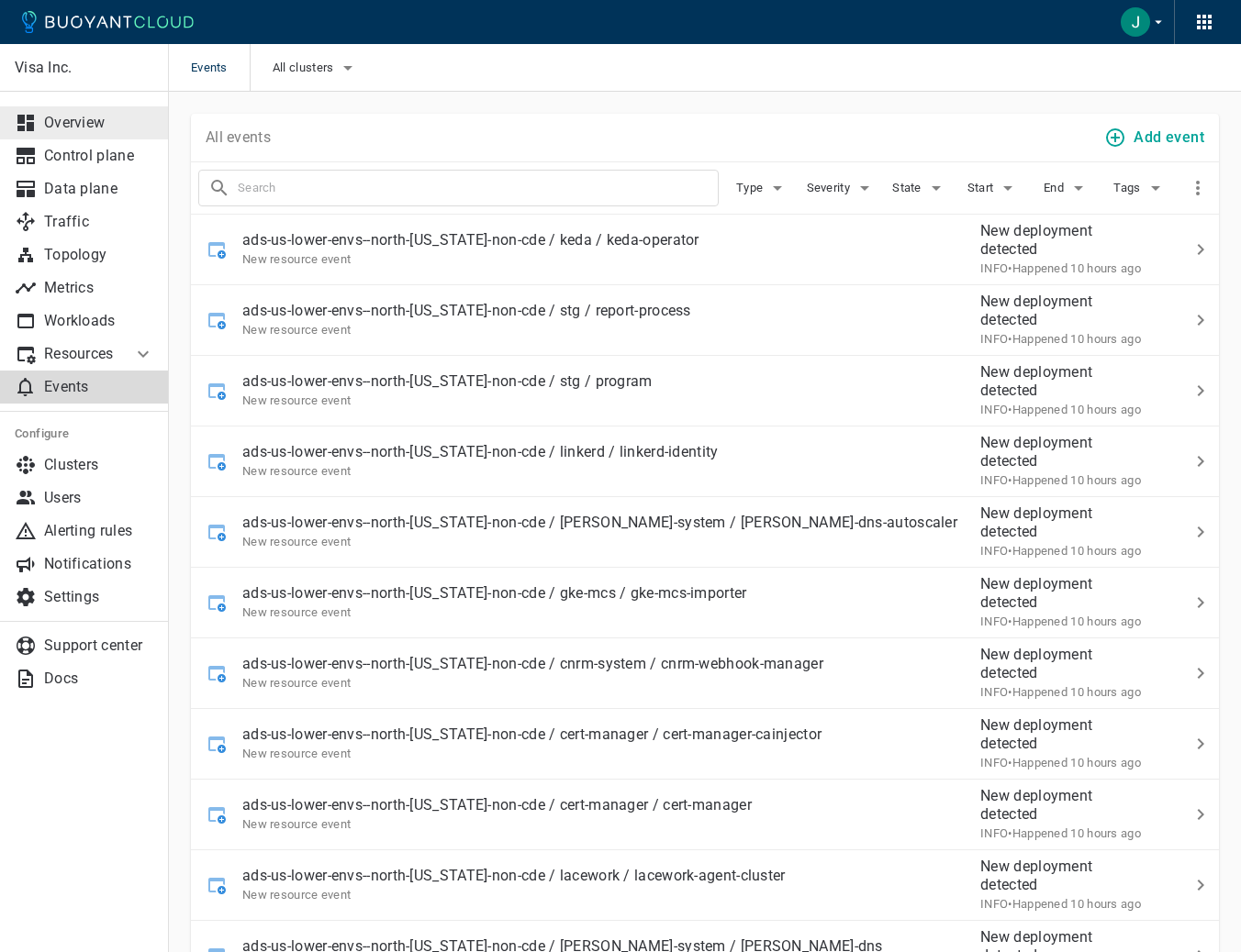
click at [82, 129] on p "Overview" at bounding box center [98, 123] width 110 height 18
